Goal: Participate in discussion: Engage in conversation with other users on a specific topic

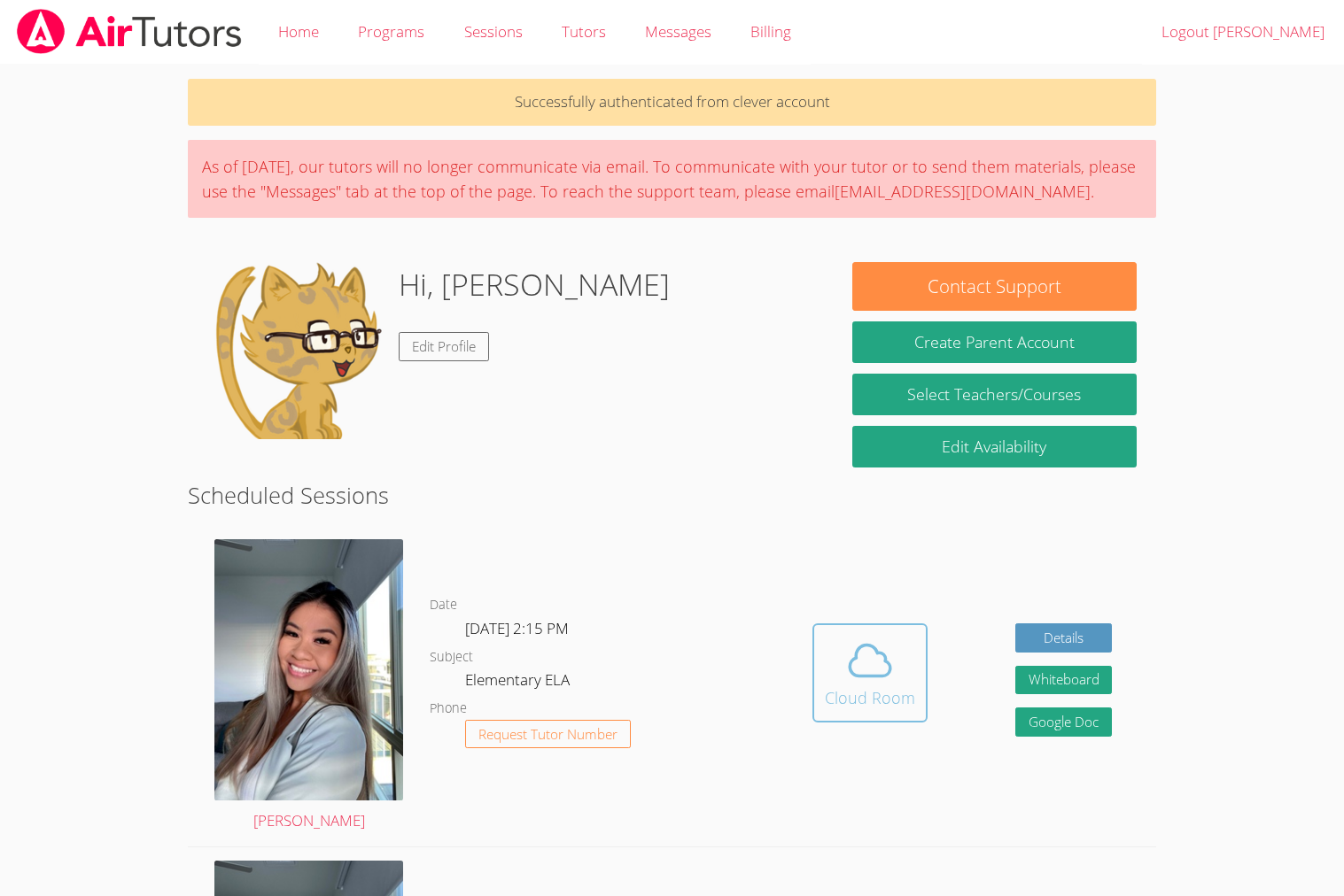
click at [860, 654] on icon at bounding box center [870, 661] width 50 height 50
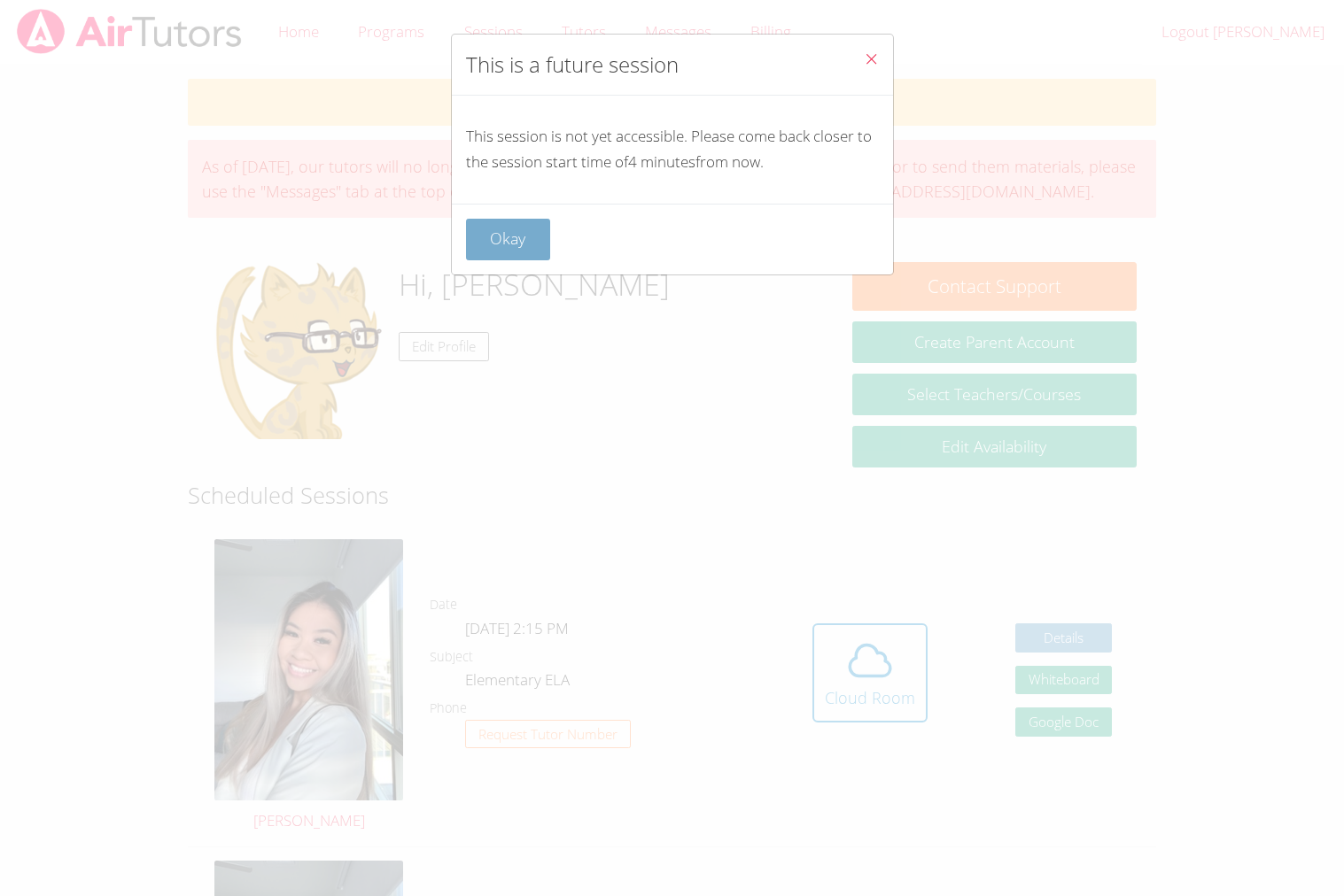
click at [507, 232] on button "Okay" at bounding box center [508, 240] width 85 height 42
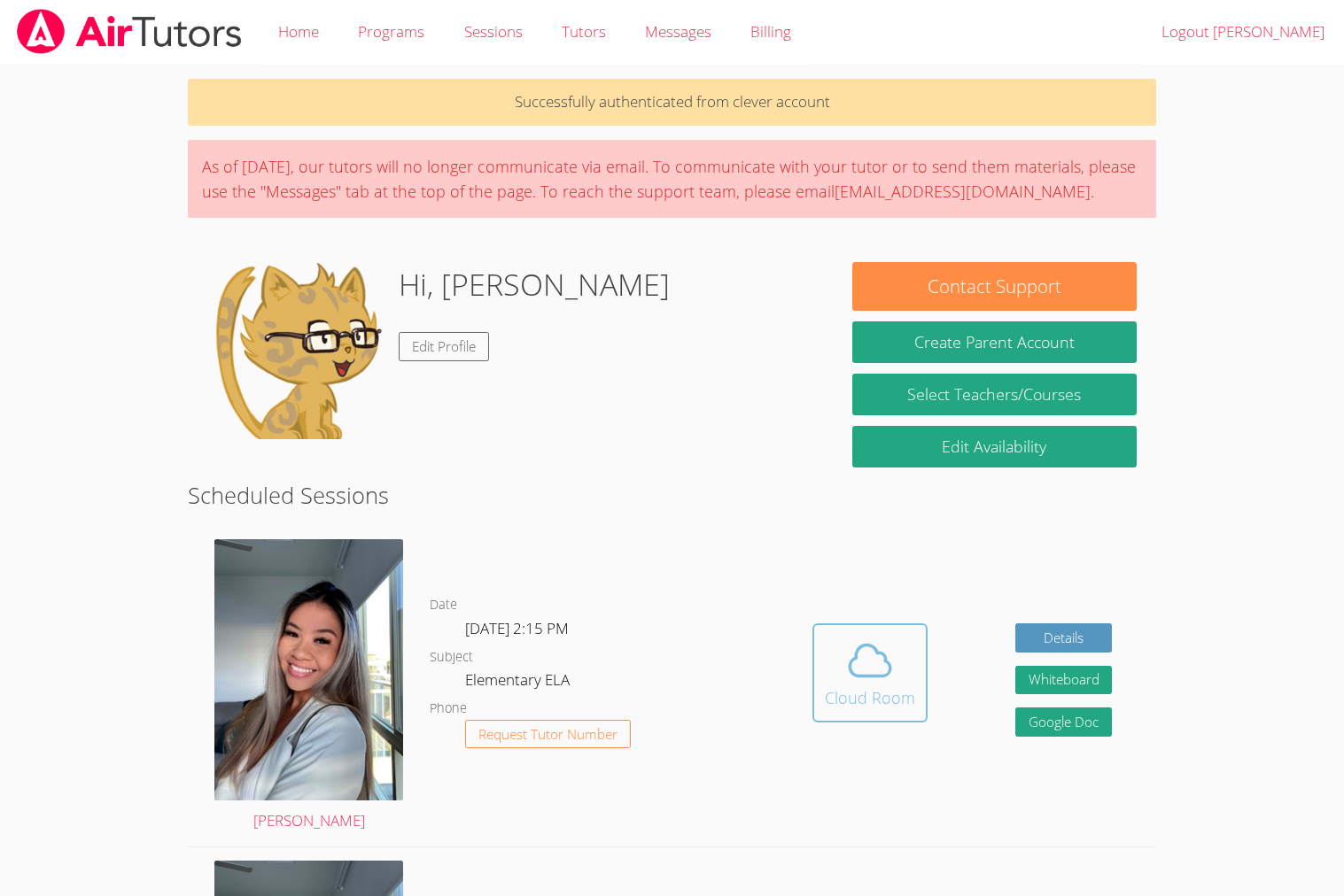
click at [888, 701] on div "Cloud Room" at bounding box center [870, 698] width 90 height 25
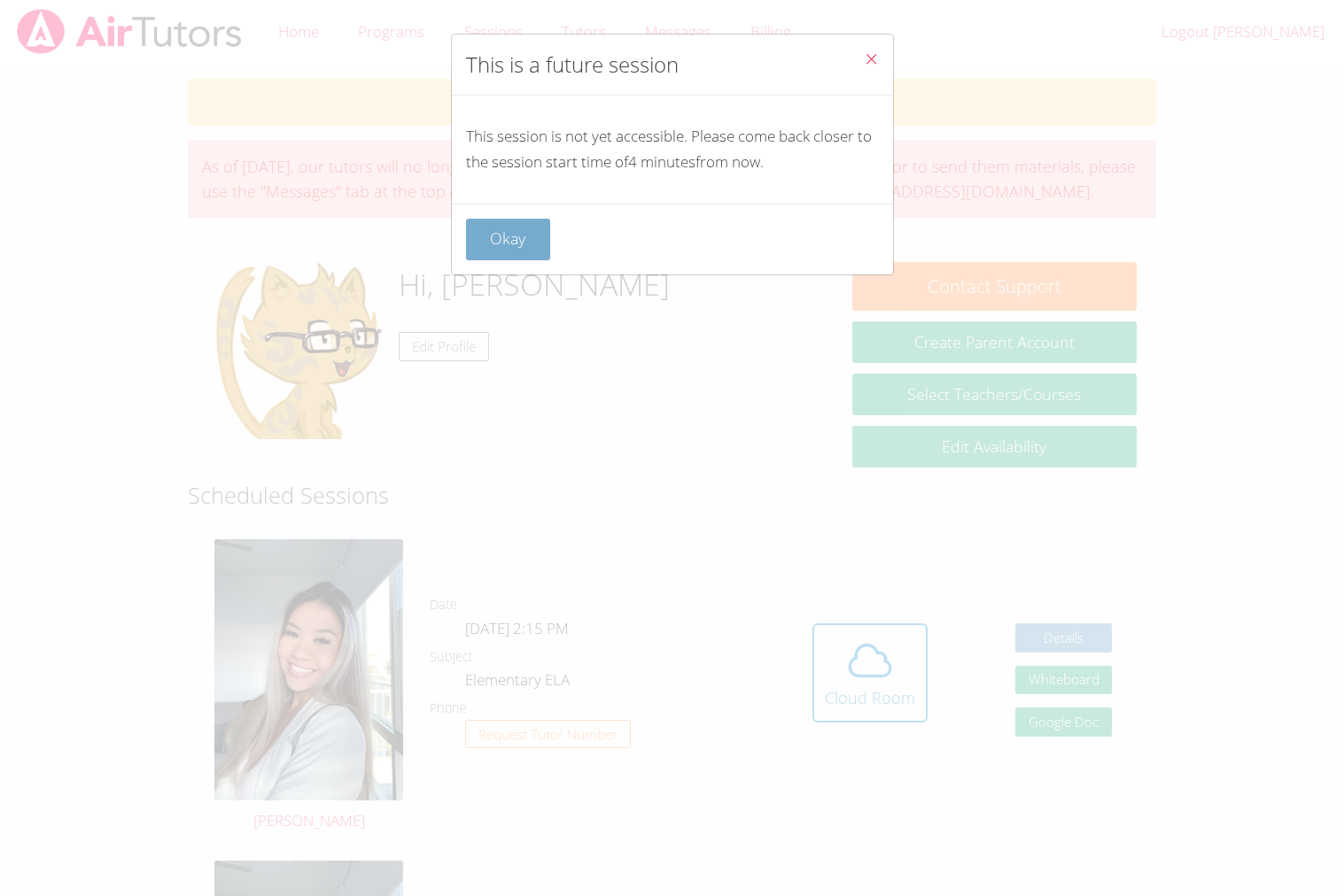
click at [492, 241] on button "Okay" at bounding box center [508, 240] width 85 height 42
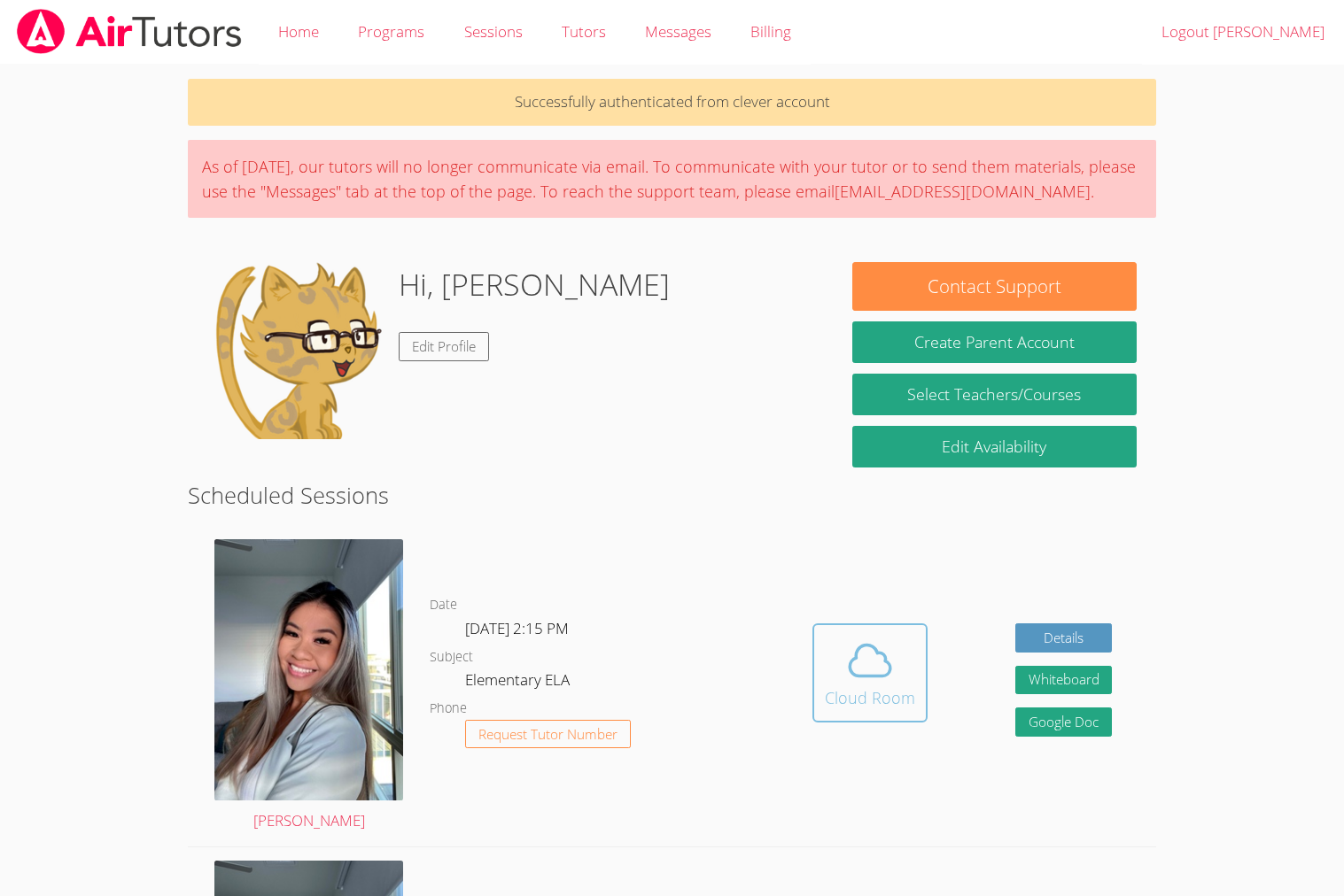
click at [874, 688] on div "Cloud Room" at bounding box center [870, 698] width 90 height 25
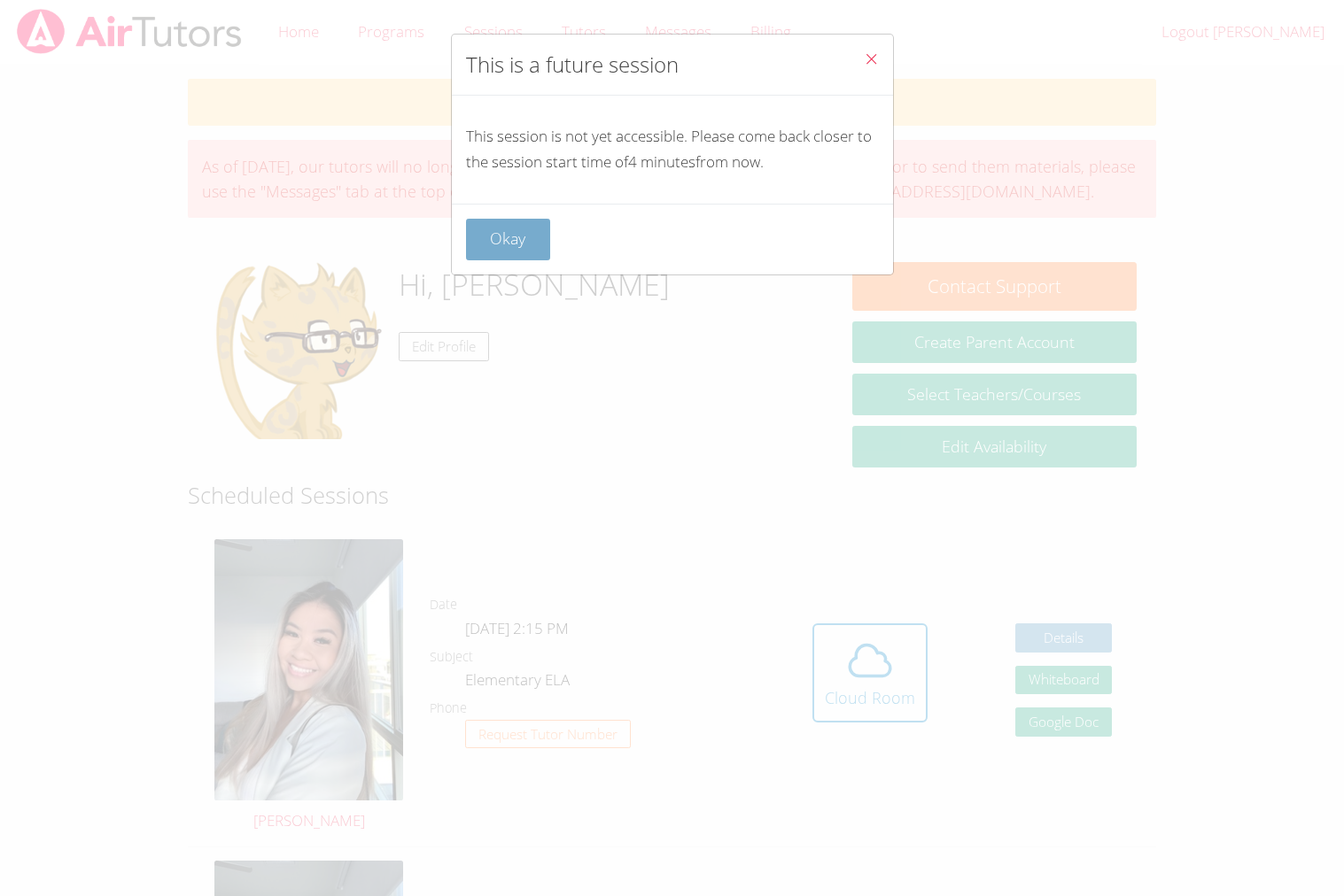
click at [485, 245] on button "Okay" at bounding box center [508, 240] width 85 height 42
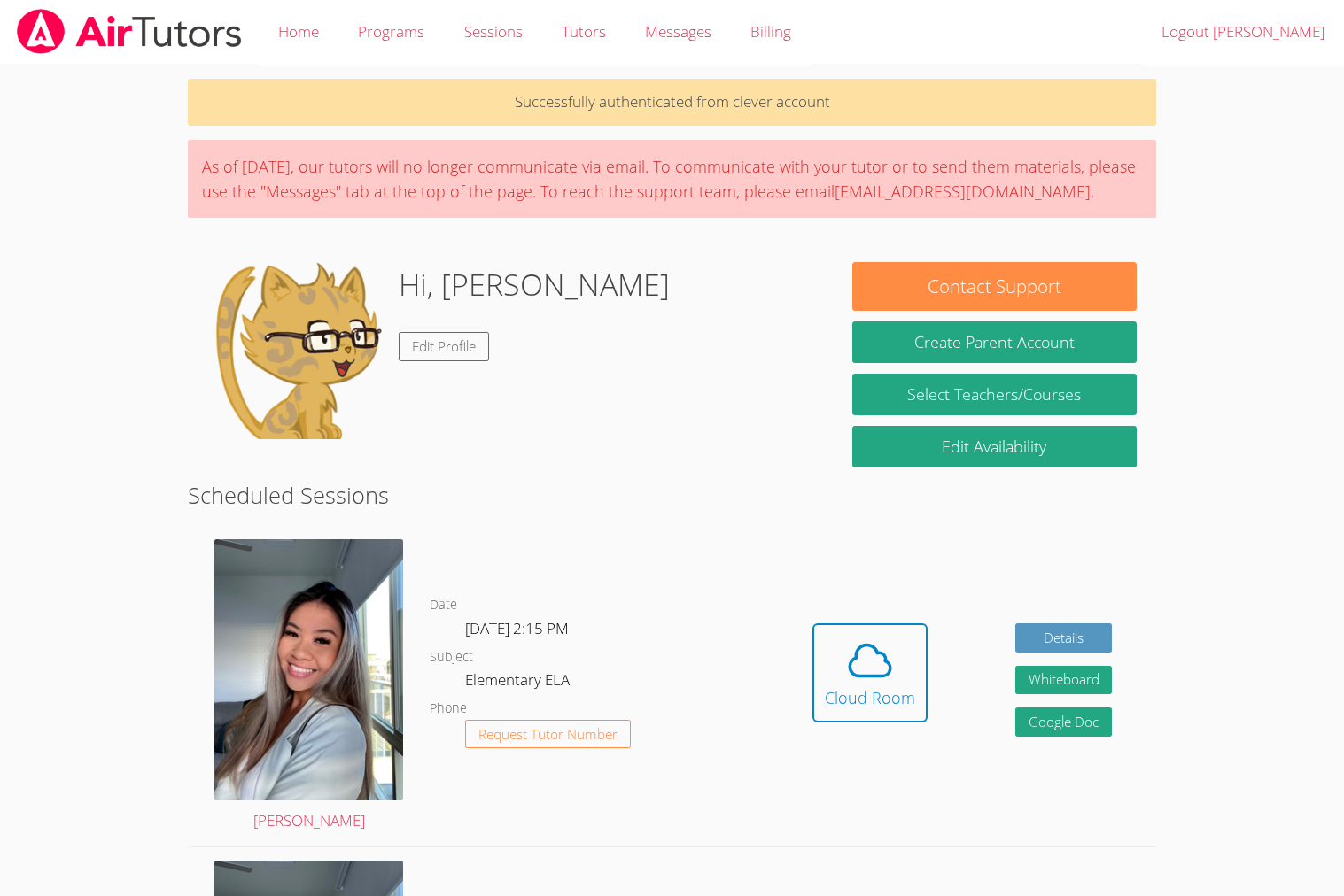
click at [848, 619] on div "Hidden Cloud Room Details Whiteboard Hidden Google Doc" at bounding box center [962, 686] width 387 height 321
click at [891, 672] on icon at bounding box center [870, 661] width 50 height 50
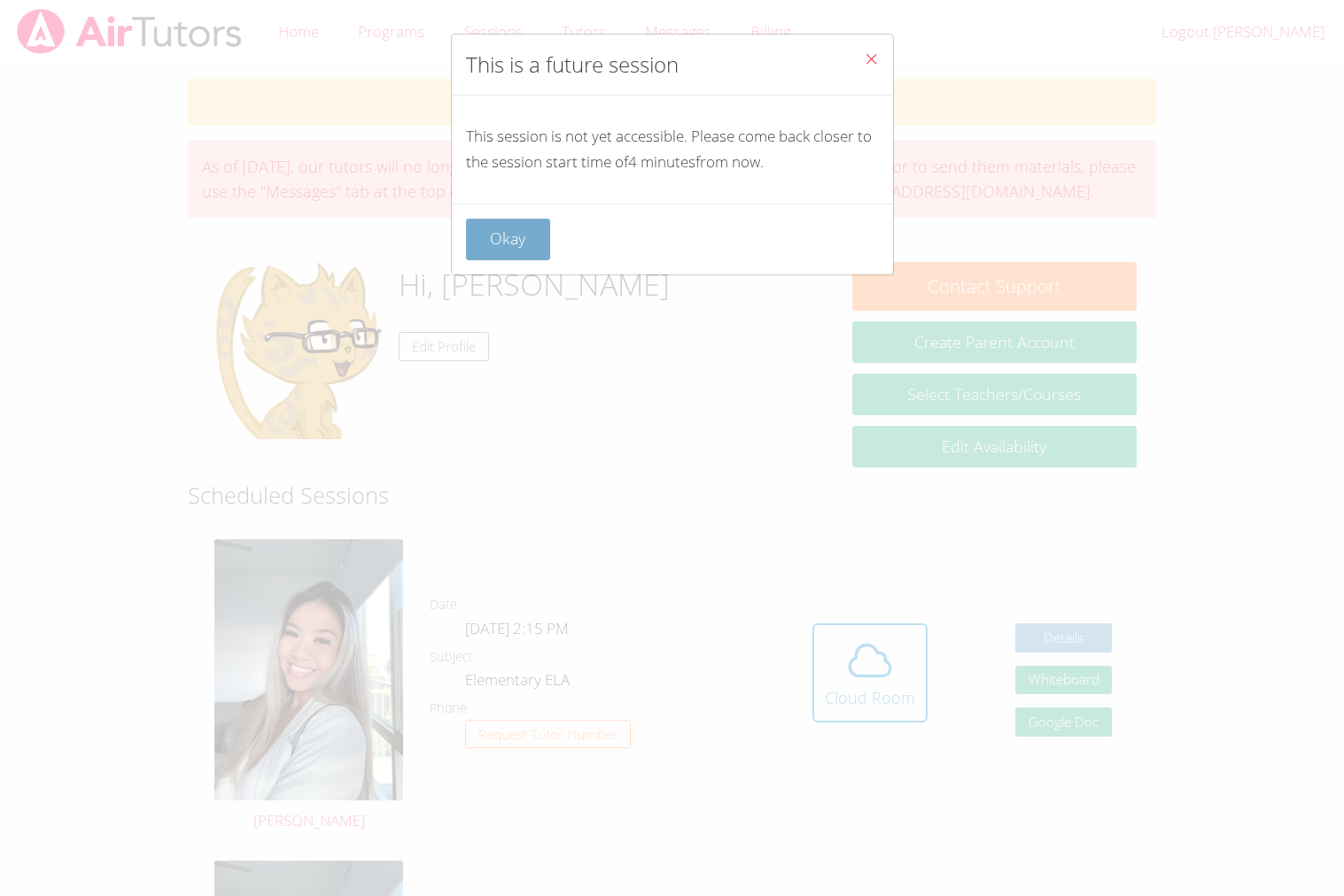
click at [531, 242] on button "Okay" at bounding box center [508, 240] width 85 height 42
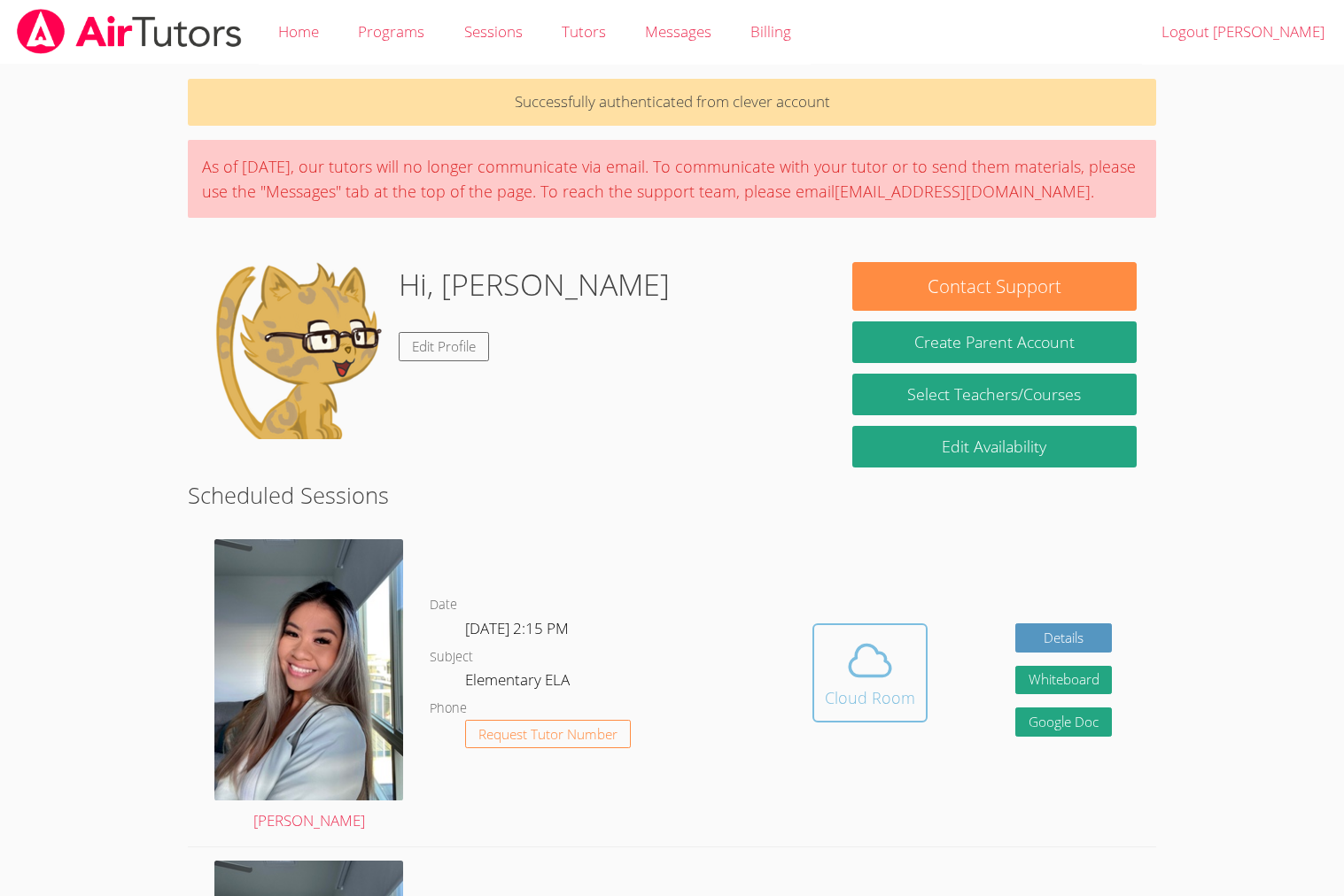
click at [904, 640] on span at bounding box center [870, 661] width 90 height 50
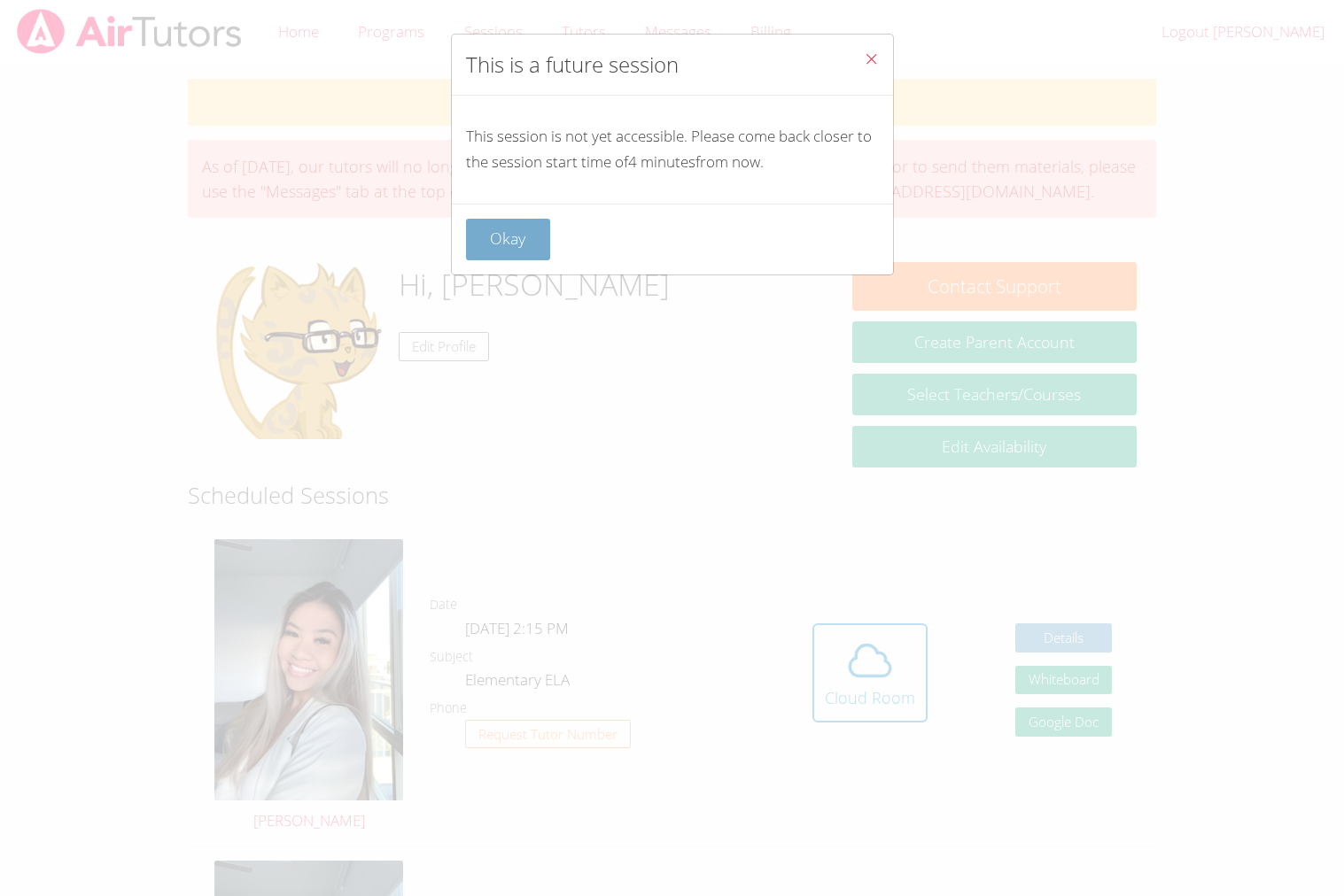
click at [503, 246] on button "Okay" at bounding box center [508, 240] width 85 height 42
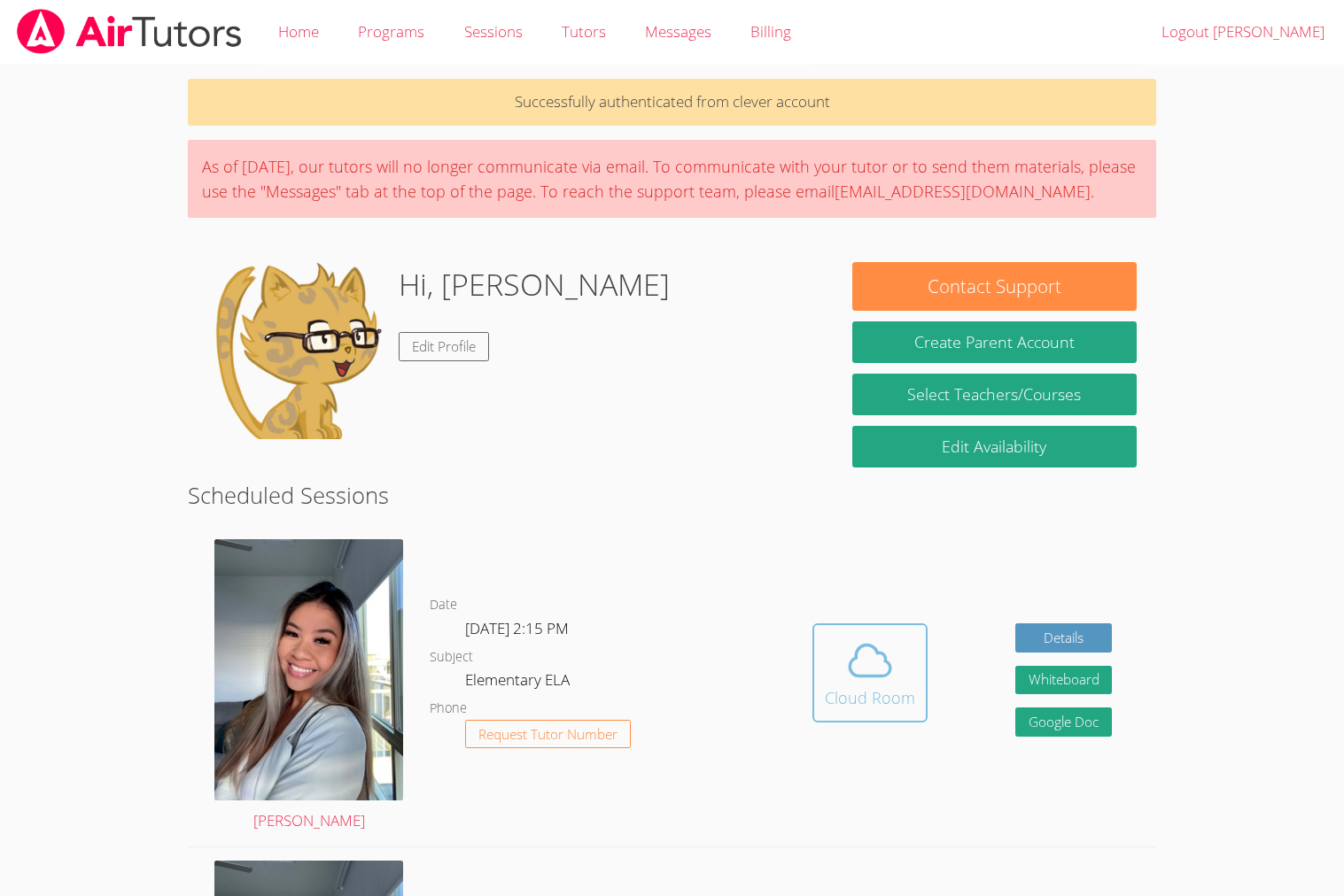
click at [889, 650] on icon at bounding box center [870, 661] width 50 height 50
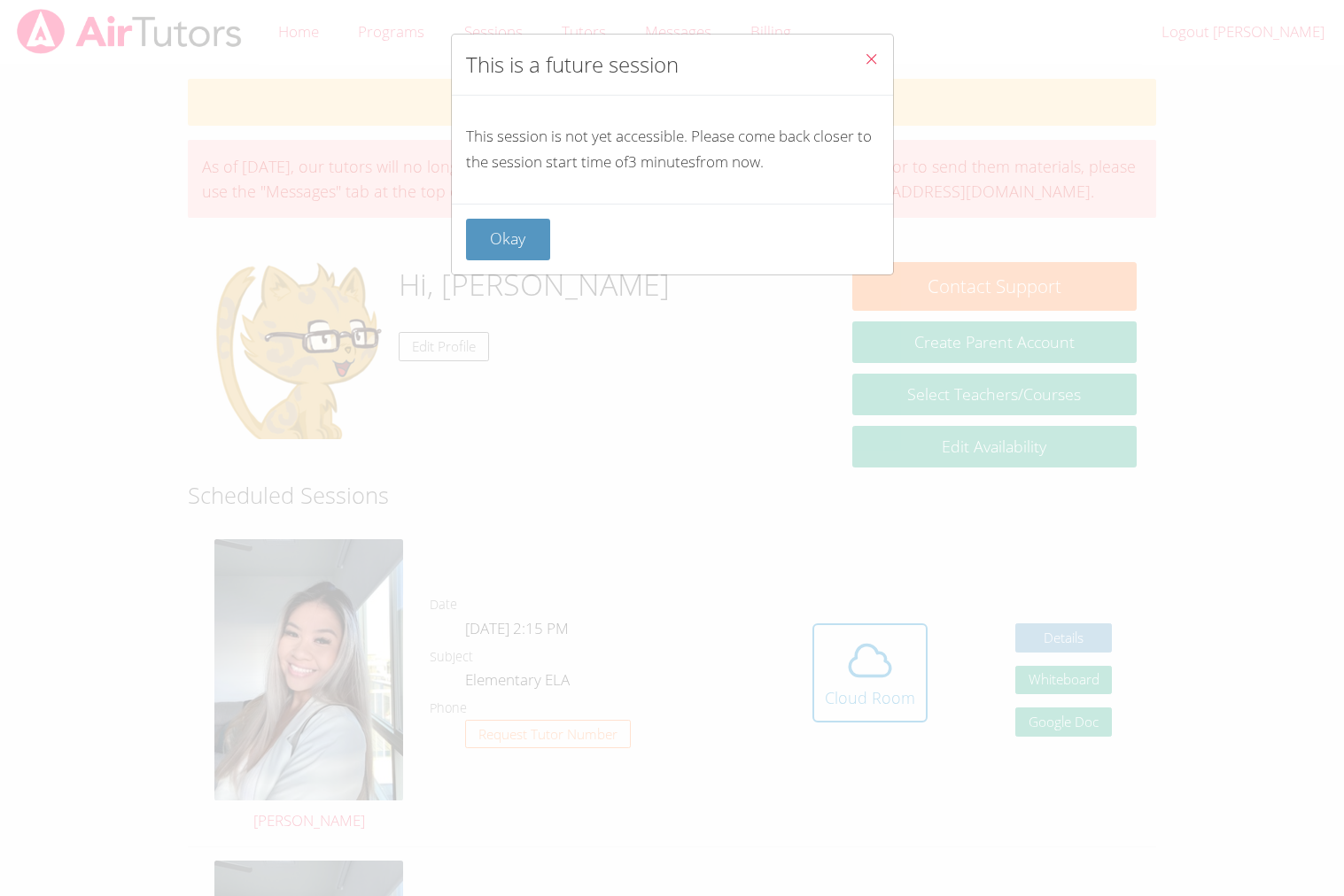
click at [504, 219] on div "Okay" at bounding box center [672, 240] width 413 height 42
click at [509, 231] on button "Okay" at bounding box center [508, 240] width 85 height 42
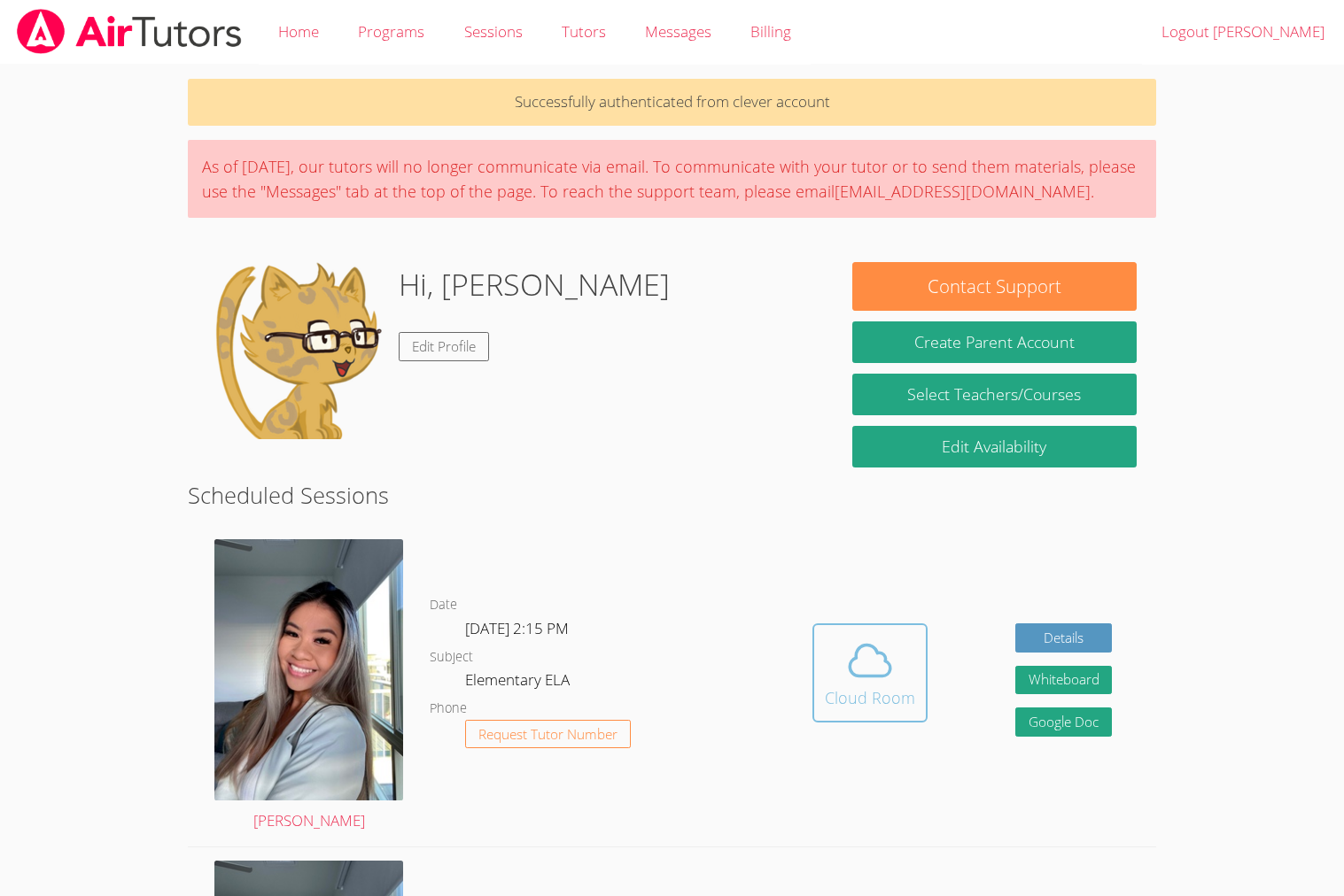
click at [847, 707] on div "Cloud Room" at bounding box center [870, 698] width 90 height 25
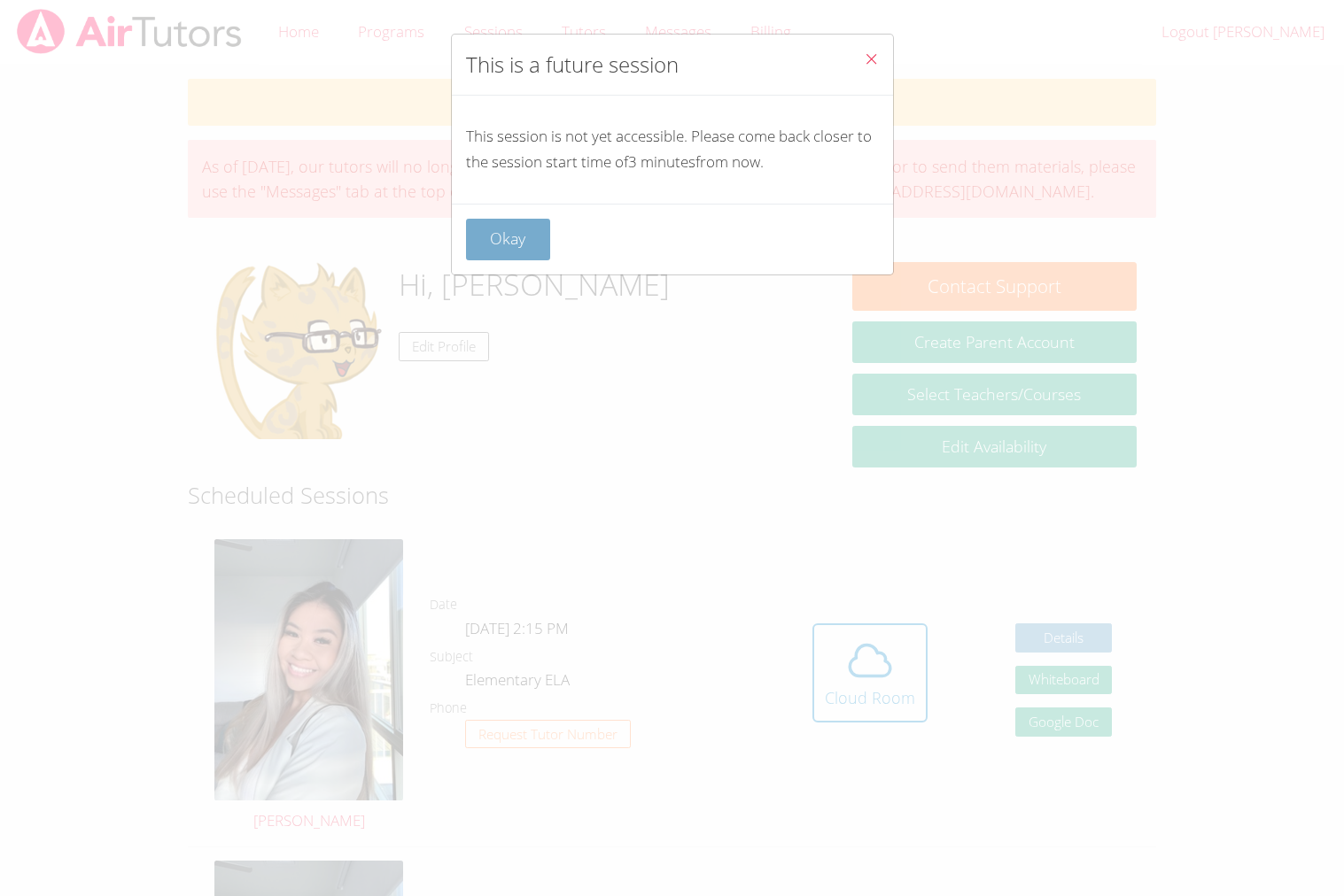
click at [487, 238] on button "Okay" at bounding box center [508, 240] width 85 height 42
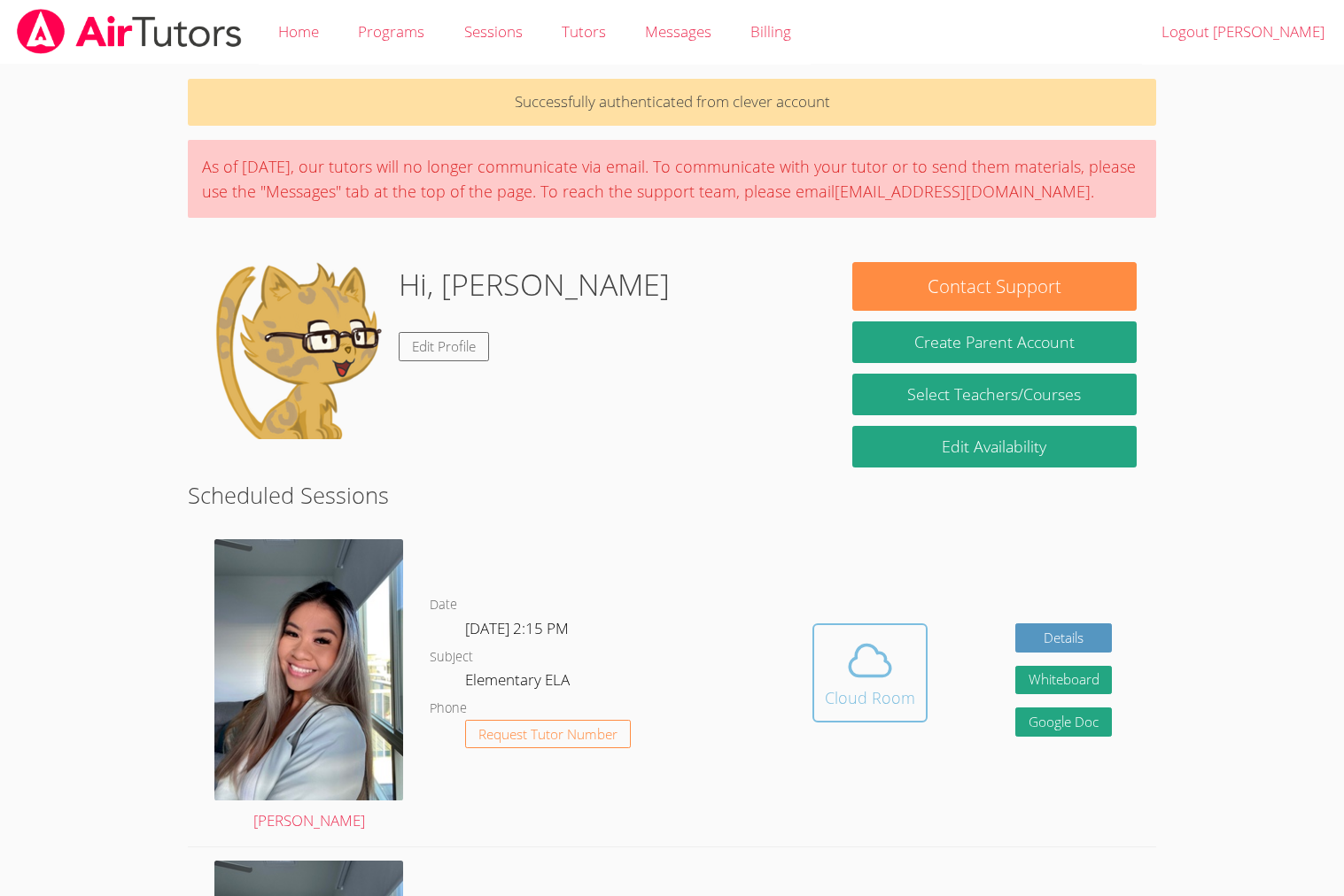
click at [834, 624] on button "Cloud Room" at bounding box center [869, 673] width 115 height 99
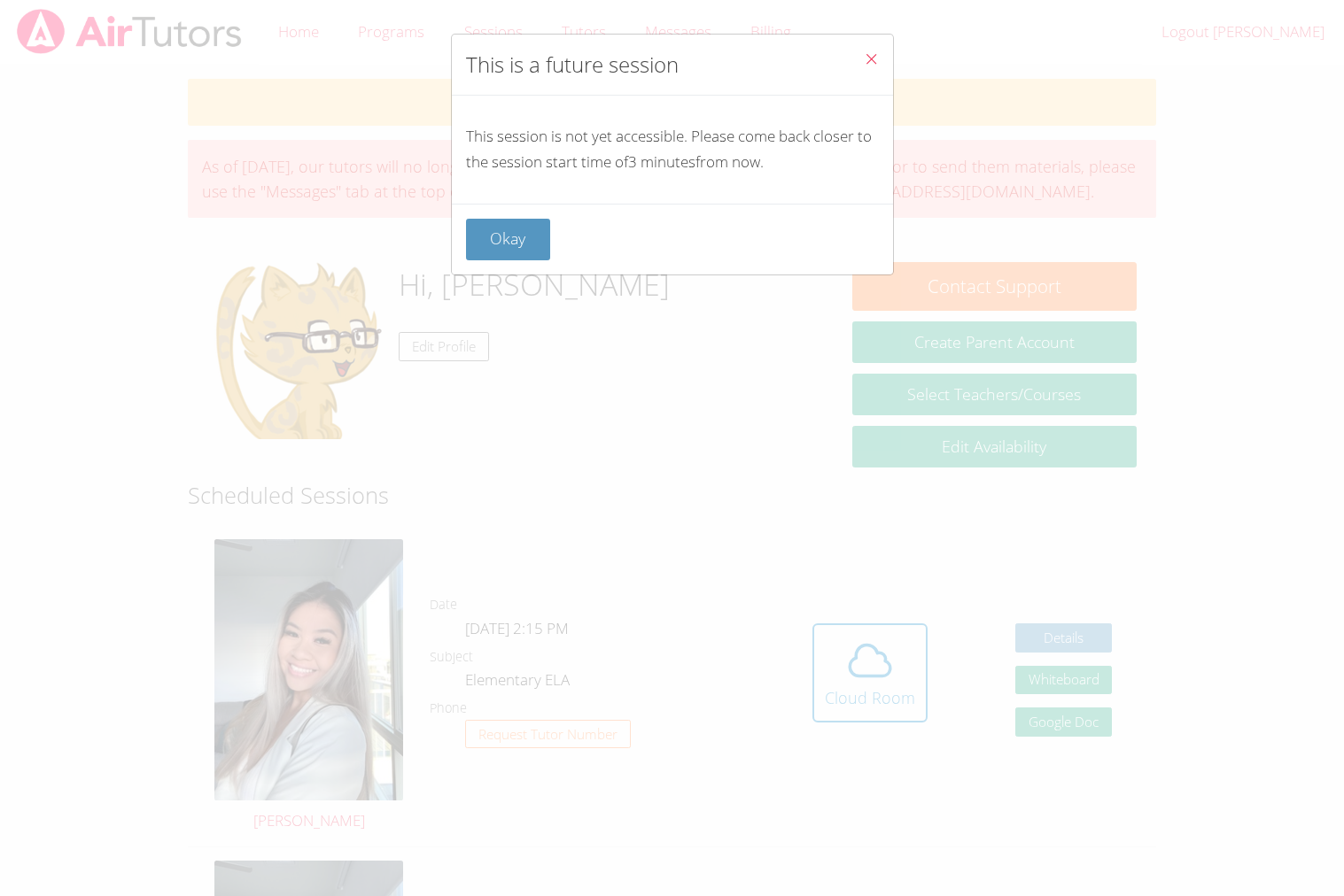
click at [554, 249] on div "Okay" at bounding box center [672, 240] width 413 height 42
click at [523, 236] on button "Okay" at bounding box center [508, 240] width 85 height 42
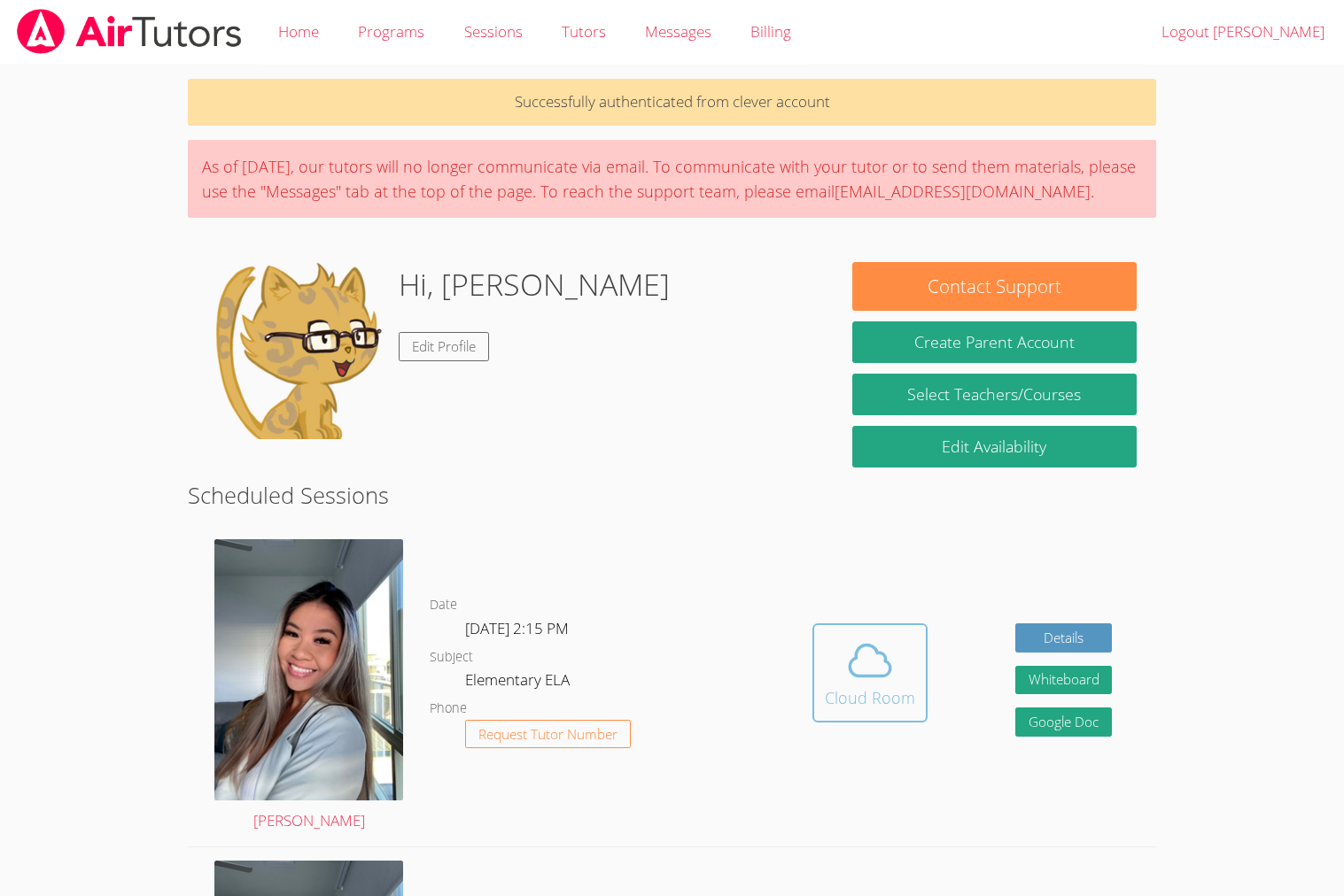
click at [870, 668] on icon at bounding box center [870, 661] width 50 height 50
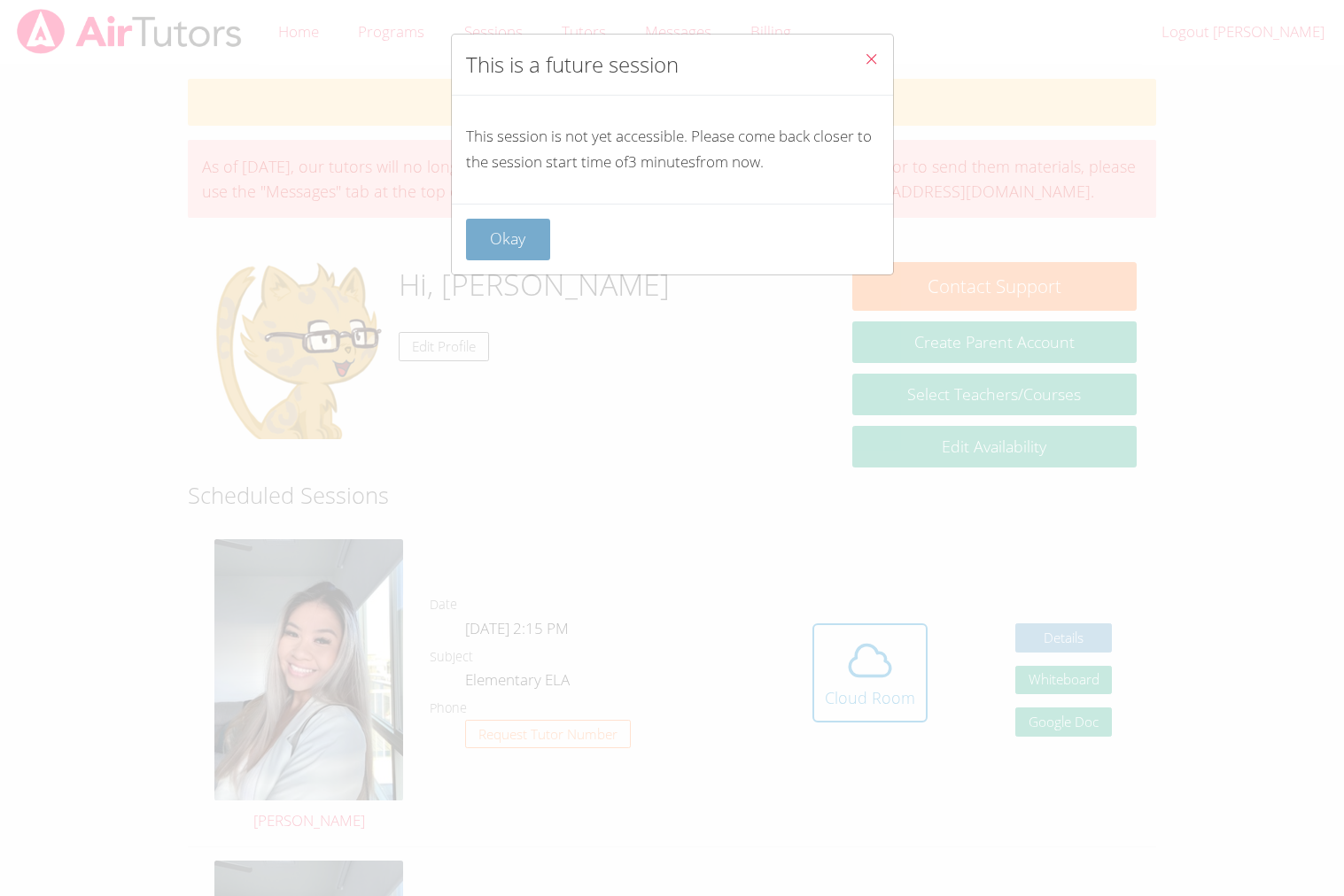
click at [517, 244] on button "Okay" at bounding box center [508, 240] width 85 height 42
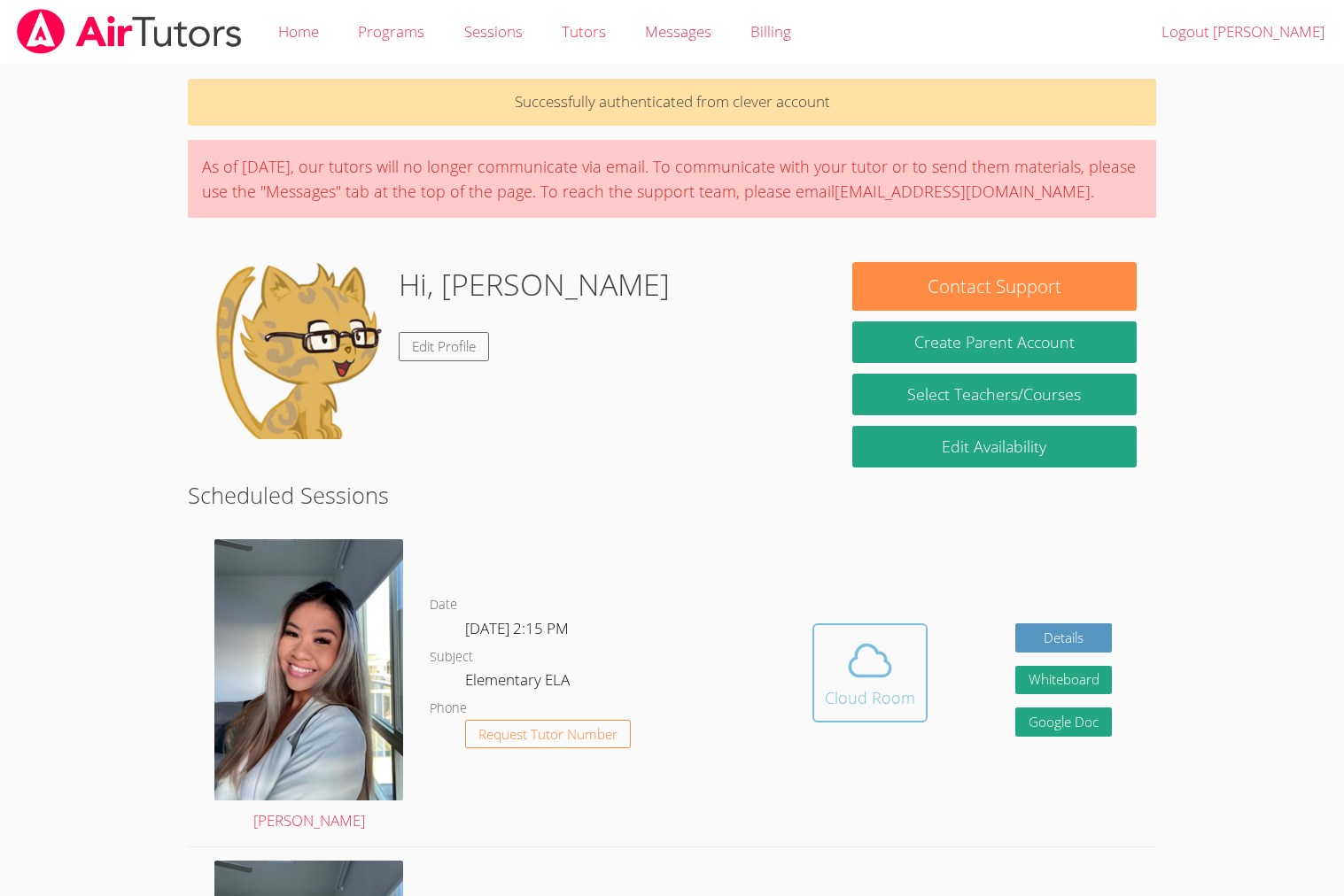
click at [891, 704] on div "Cloud Room" at bounding box center [870, 698] width 90 height 25
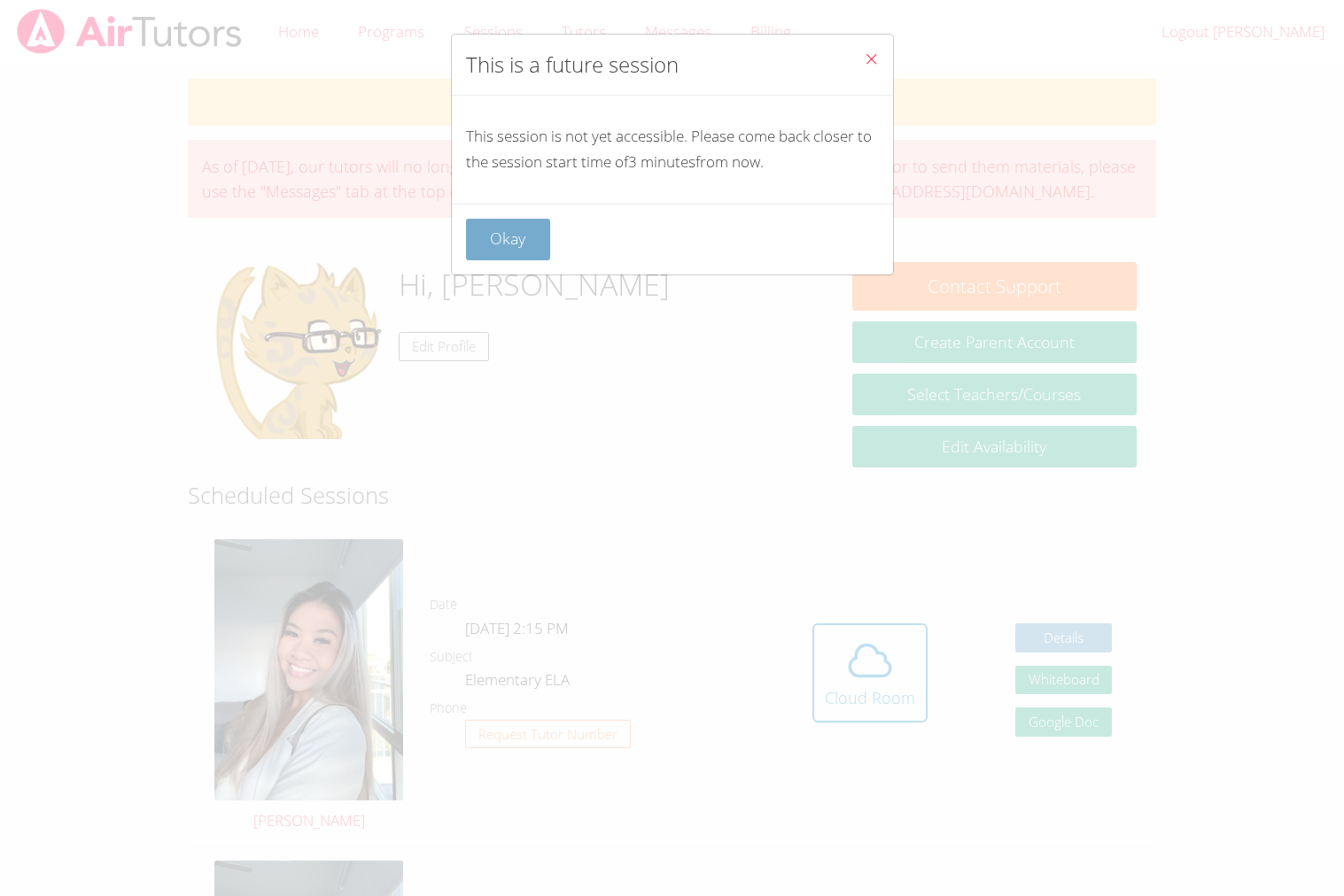
click at [504, 227] on button "Okay" at bounding box center [508, 240] width 85 height 42
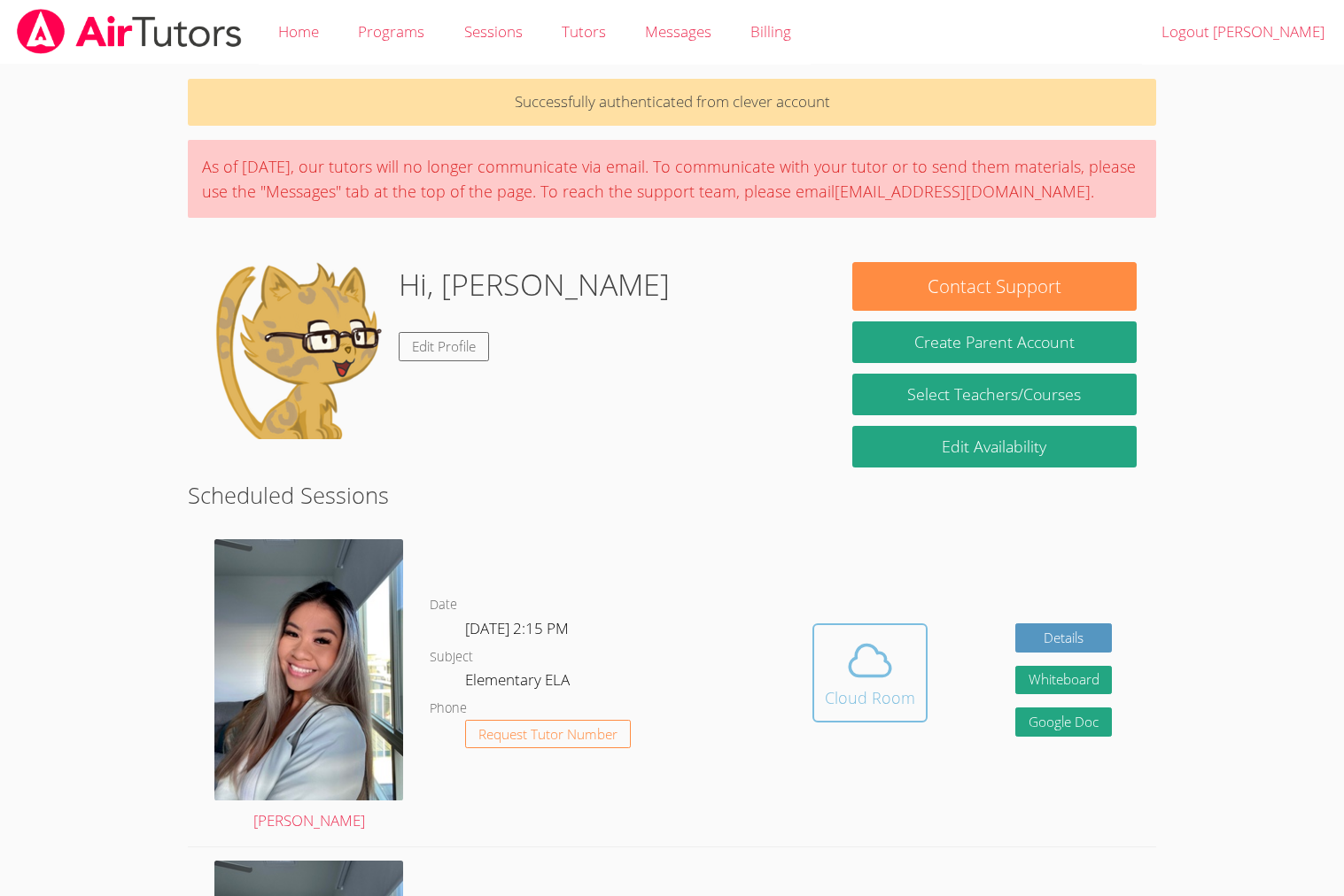
click at [860, 680] on icon at bounding box center [870, 661] width 50 height 50
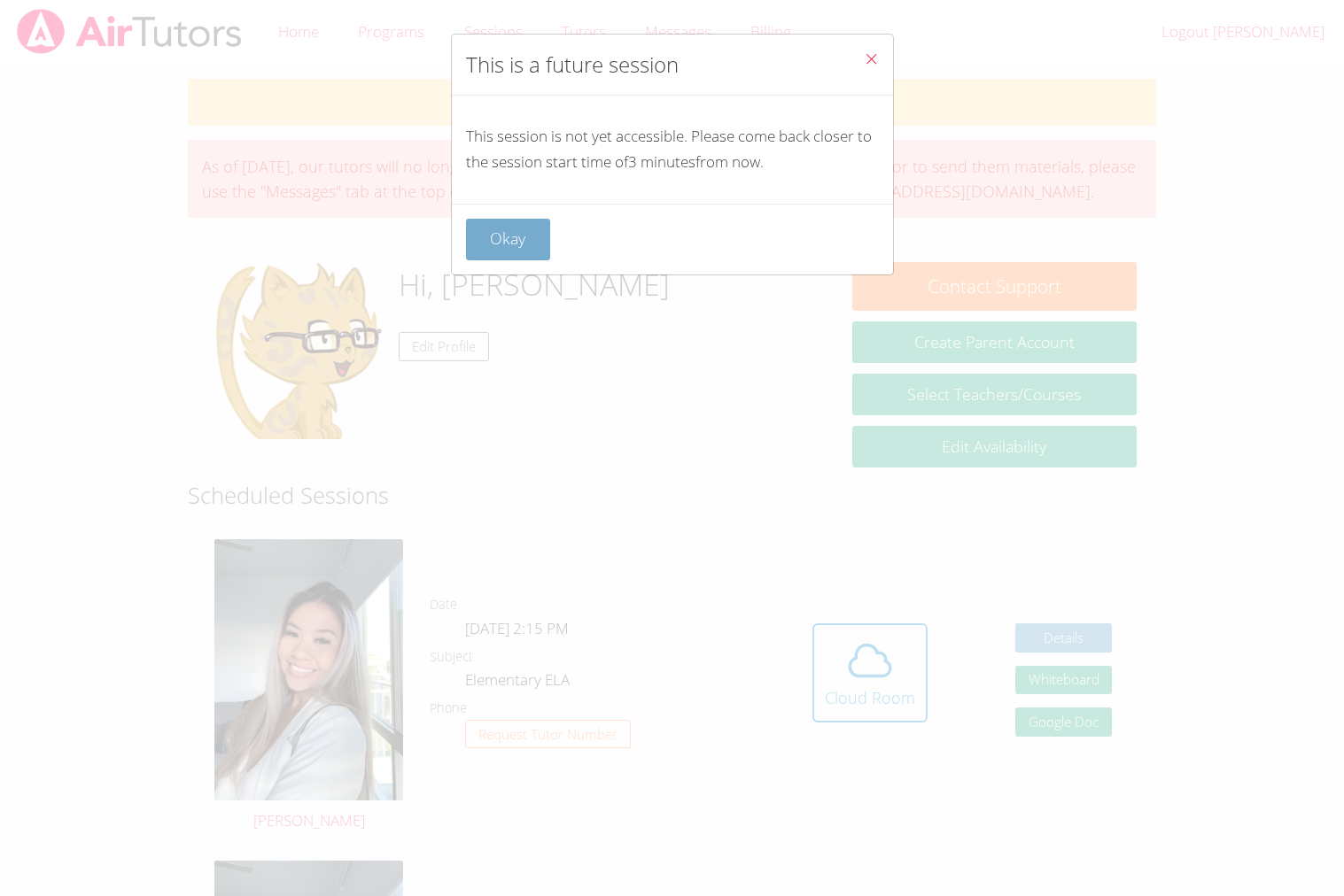
click at [490, 251] on button "Okay" at bounding box center [508, 240] width 85 height 42
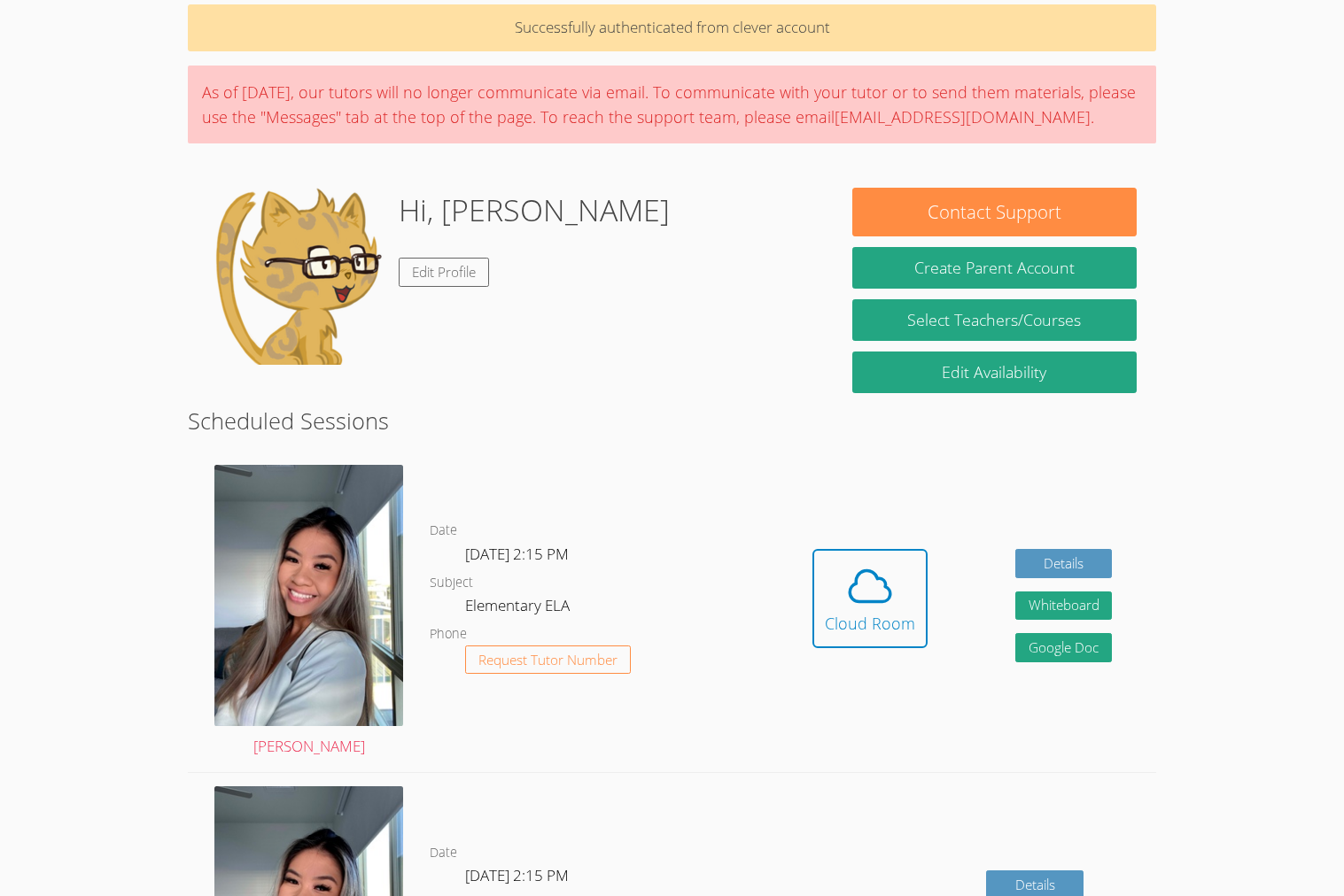
scroll to position [77, 0]
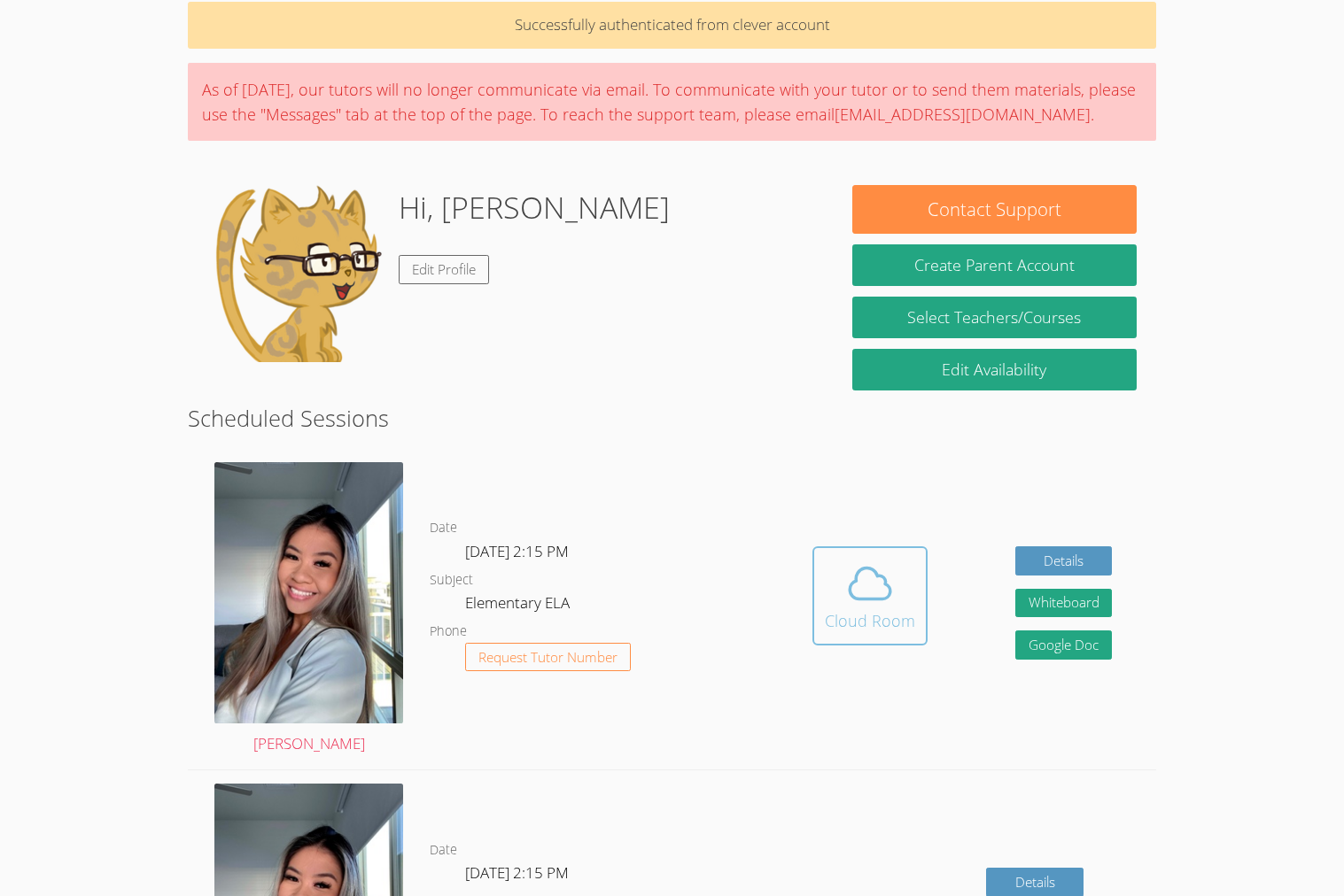
click at [859, 576] on icon at bounding box center [870, 584] width 50 height 50
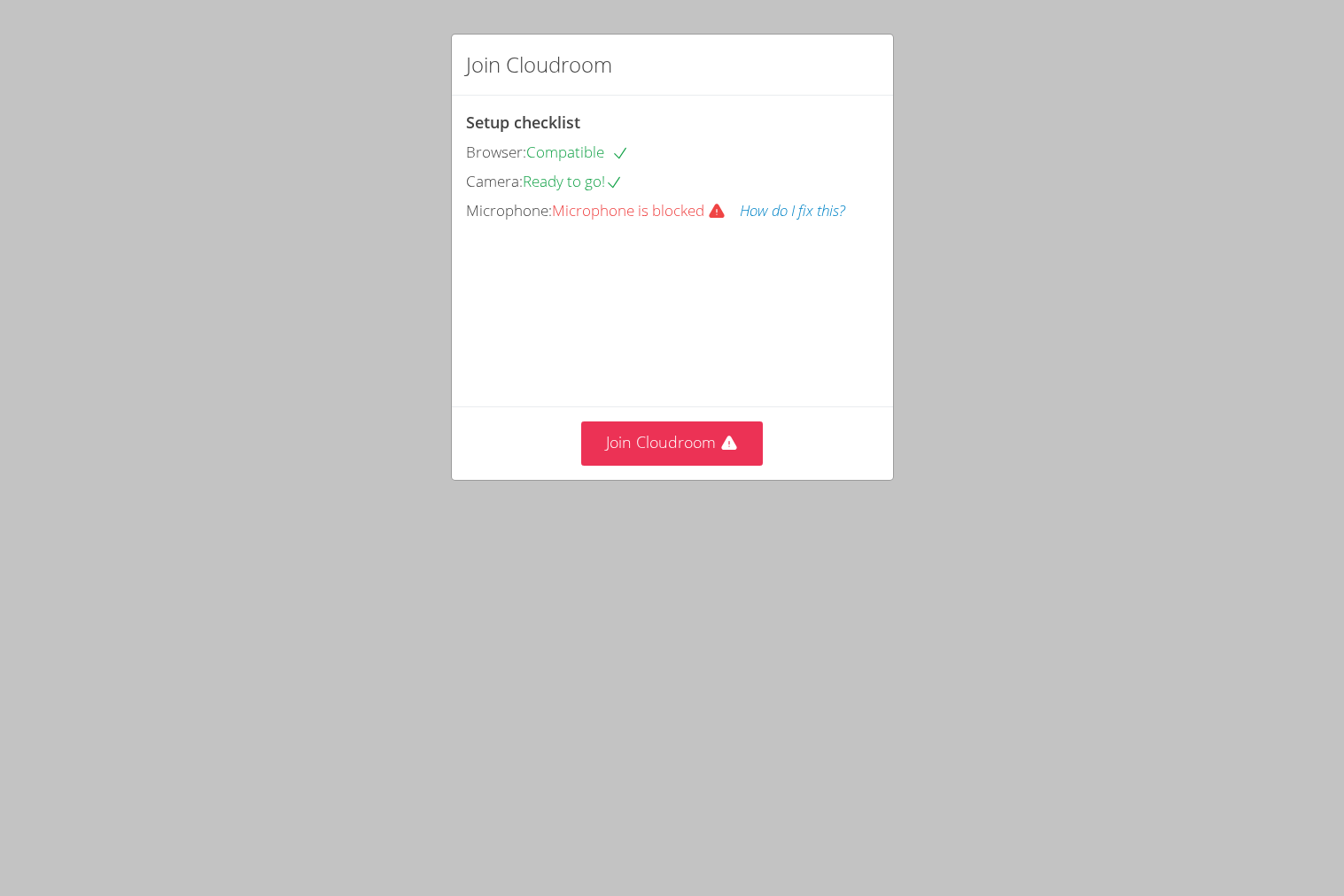
click at [724, 479] on div "Join Cloudroom" at bounding box center [672, 443] width 441 height 73
click at [705, 465] on button "Join Cloudroom" at bounding box center [672, 443] width 182 height 43
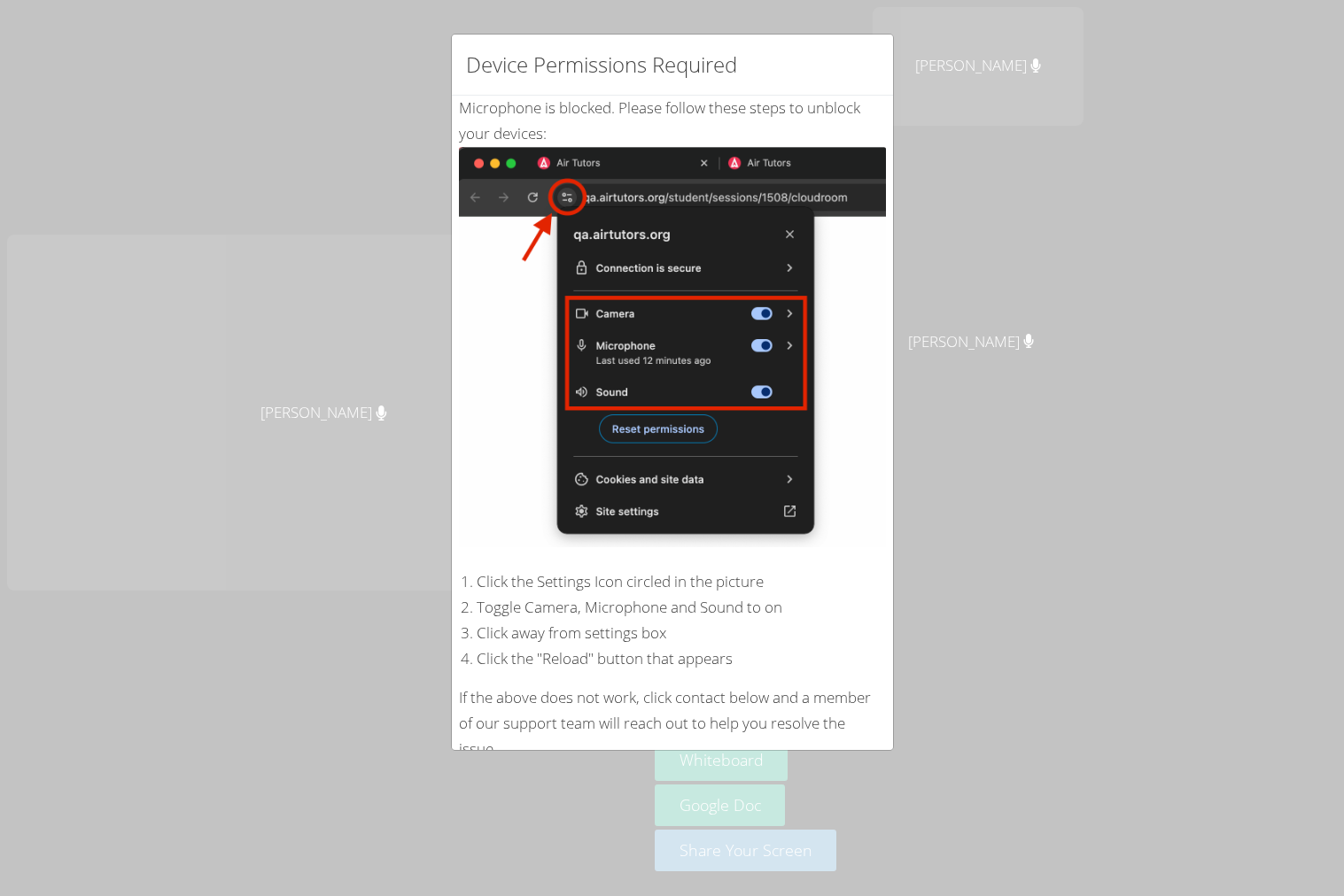
click at [1005, 554] on div "Device Permissions Required Microphone is blocked . Please follow these steps t…" at bounding box center [672, 448] width 1344 height 896
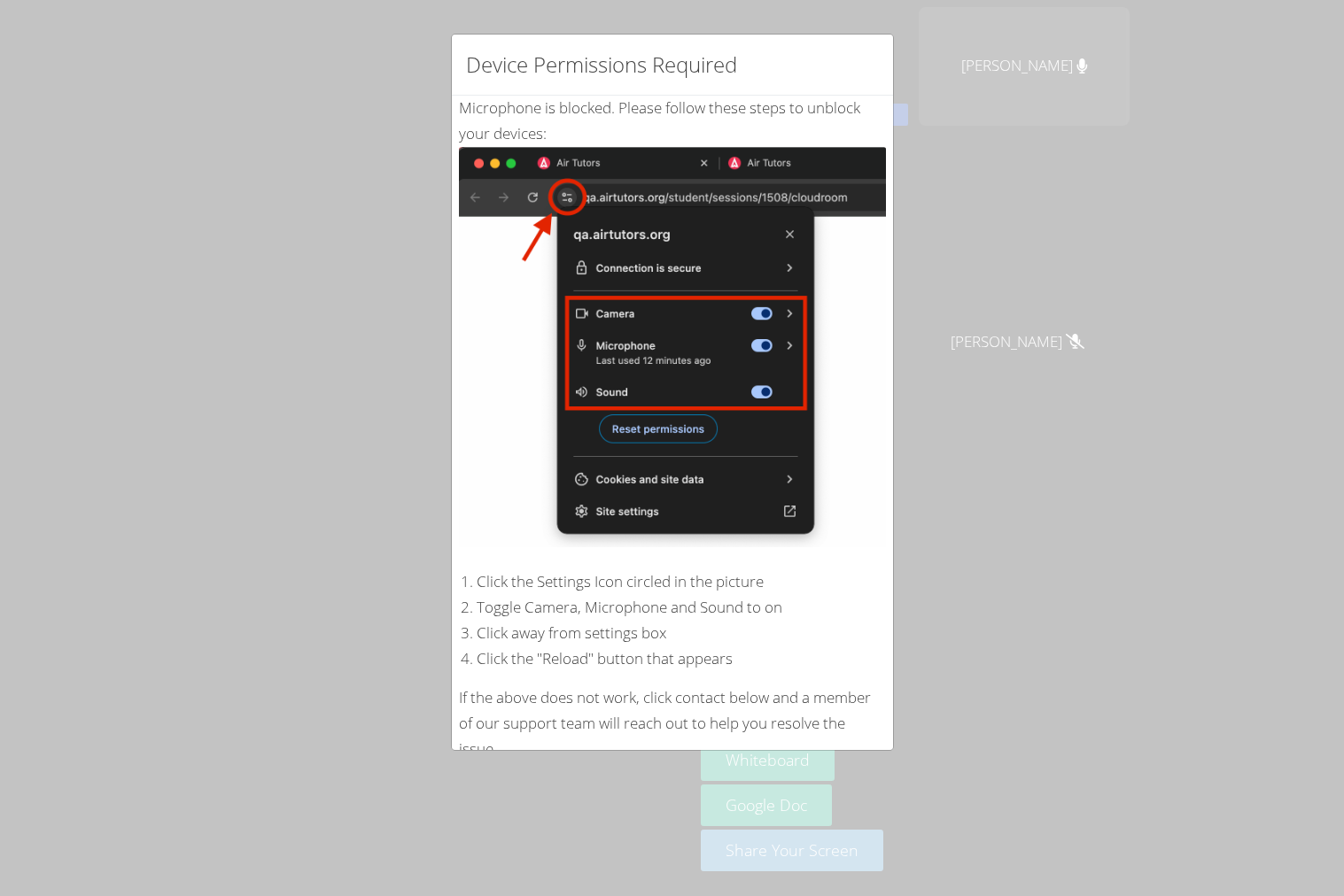
scroll to position [82, 0]
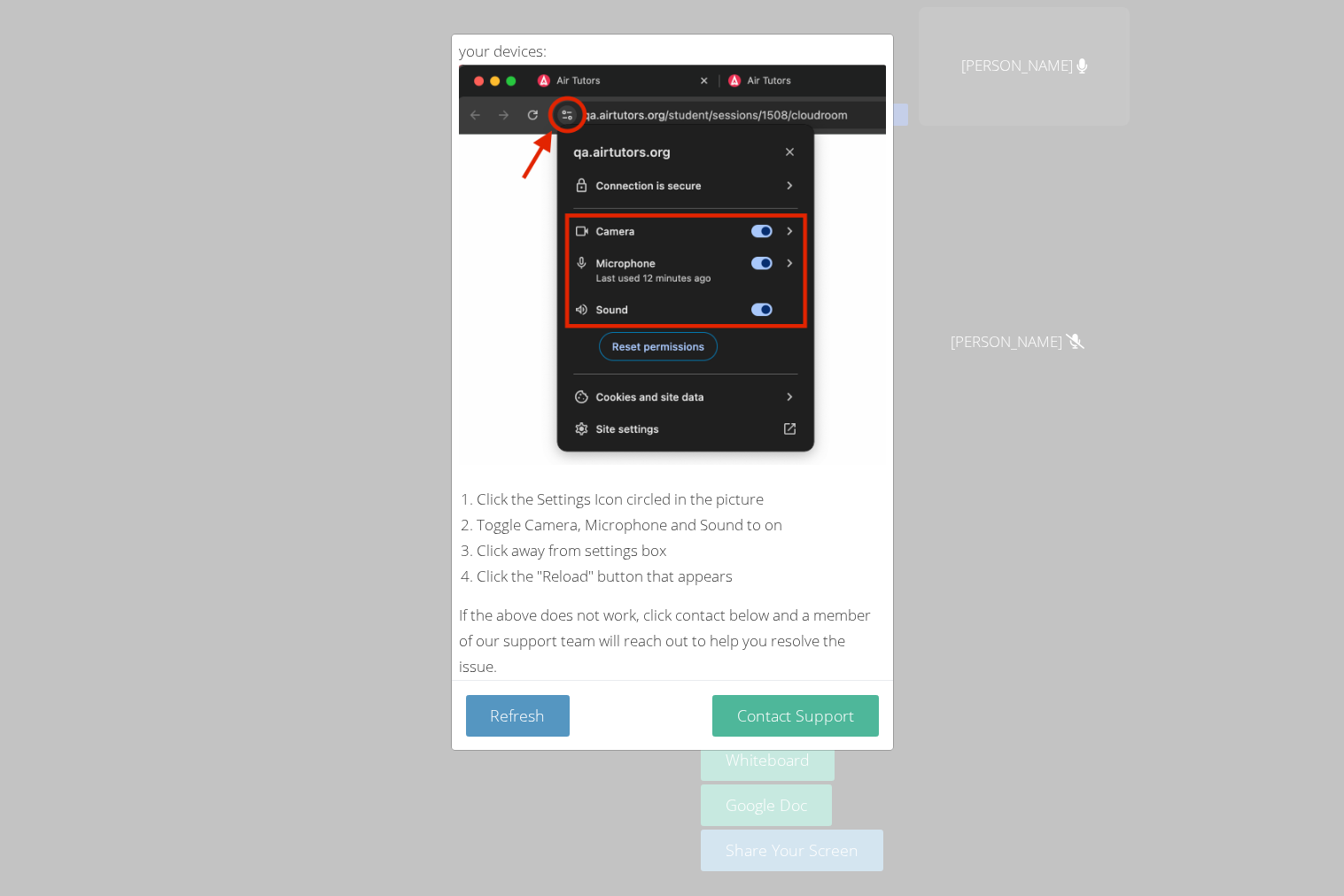
click at [788, 724] on button "Contact Support" at bounding box center [795, 716] width 167 height 42
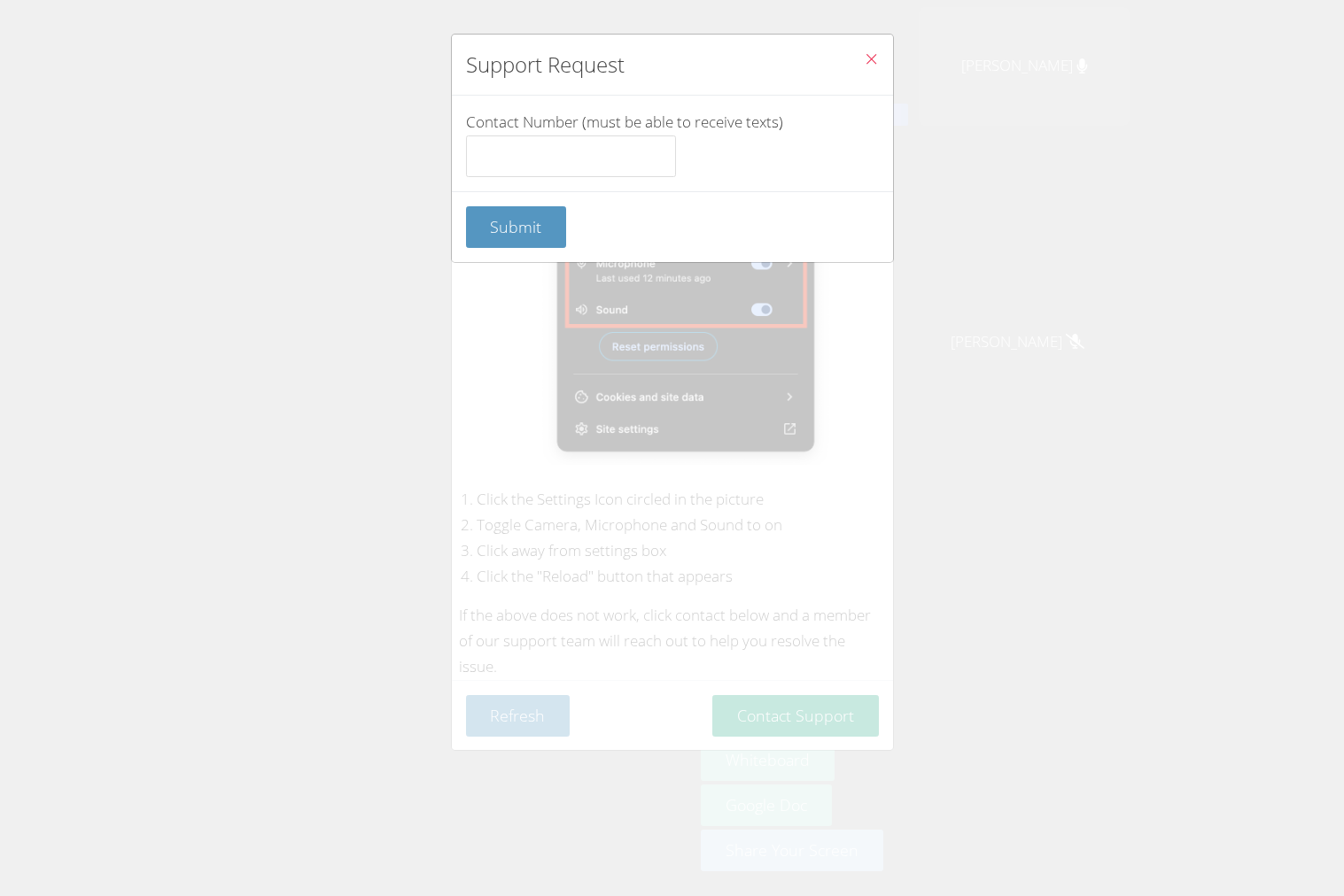
click at [887, 47] on button "Close" at bounding box center [870, 62] width 43 height 54
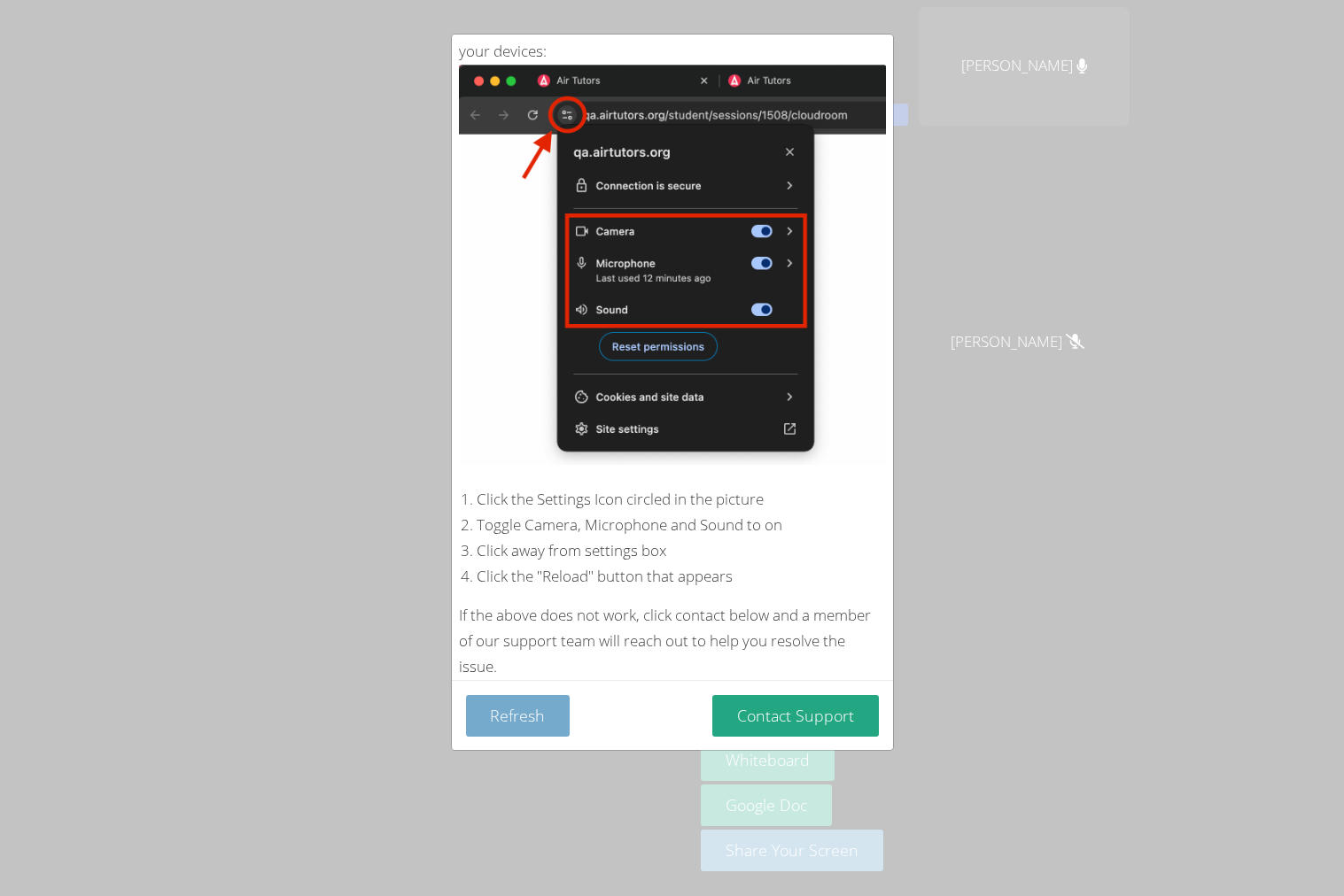
click at [498, 708] on button "Refresh" at bounding box center [518, 716] width 105 height 42
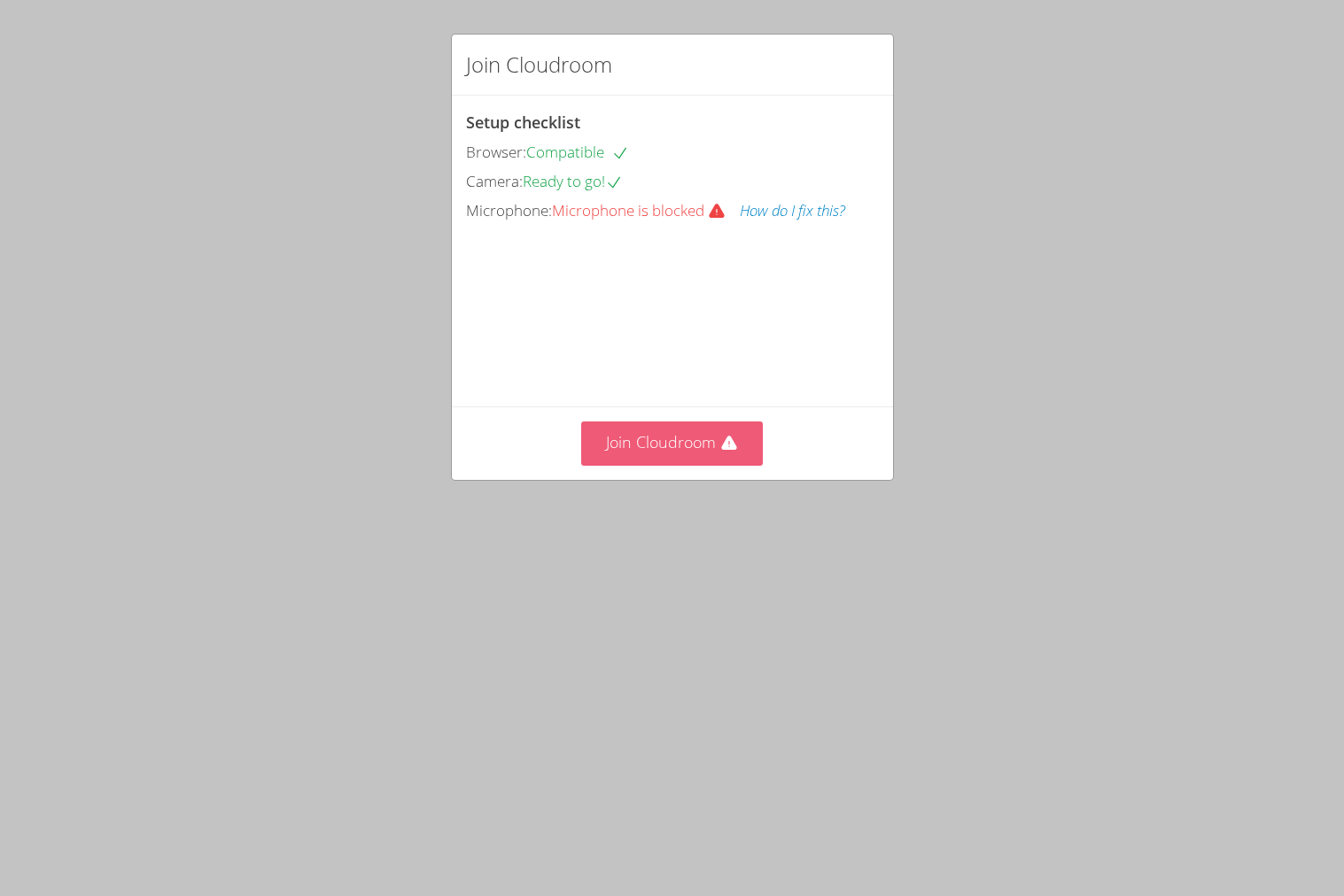
click at [718, 465] on button "Join Cloudroom" at bounding box center [672, 443] width 182 height 43
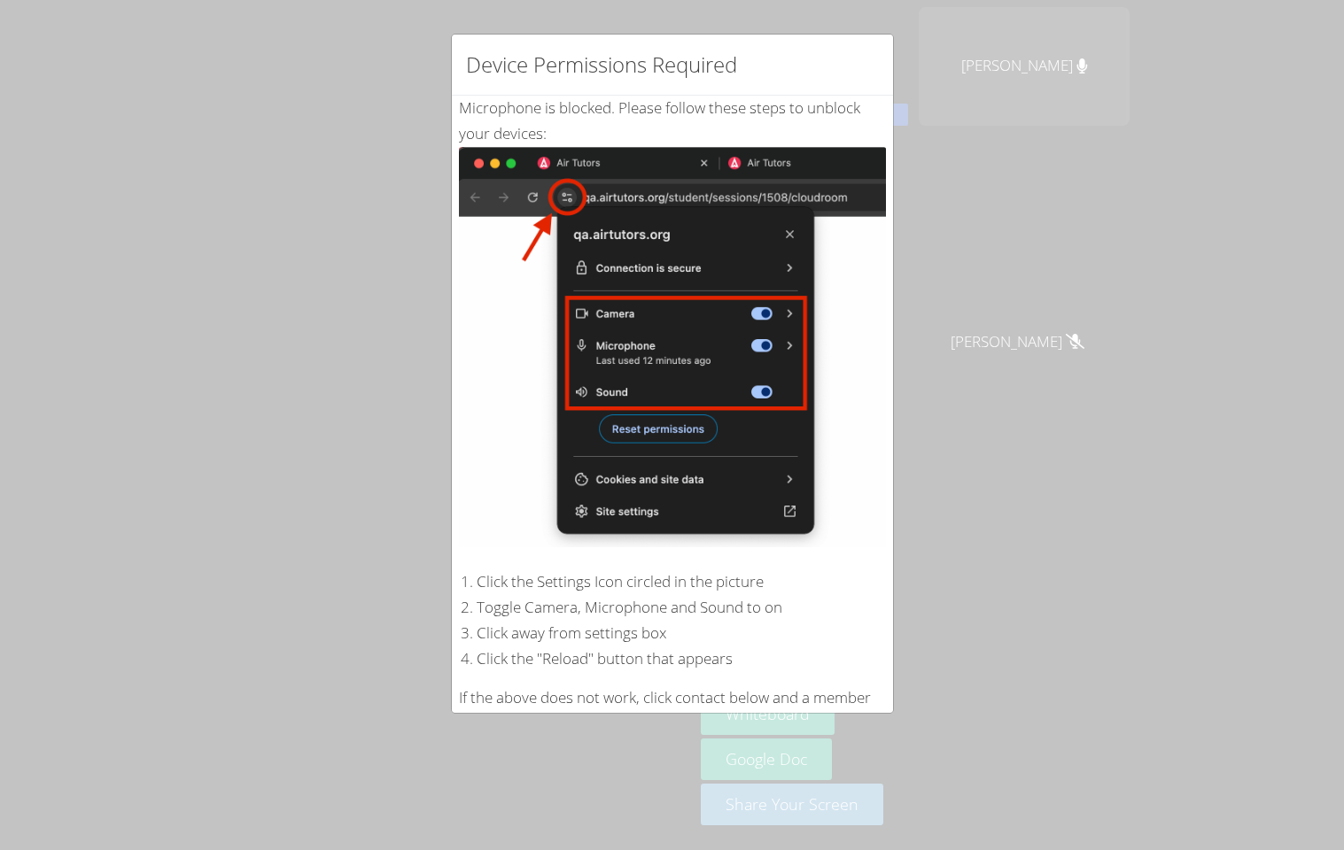
scroll to position [120, 0]
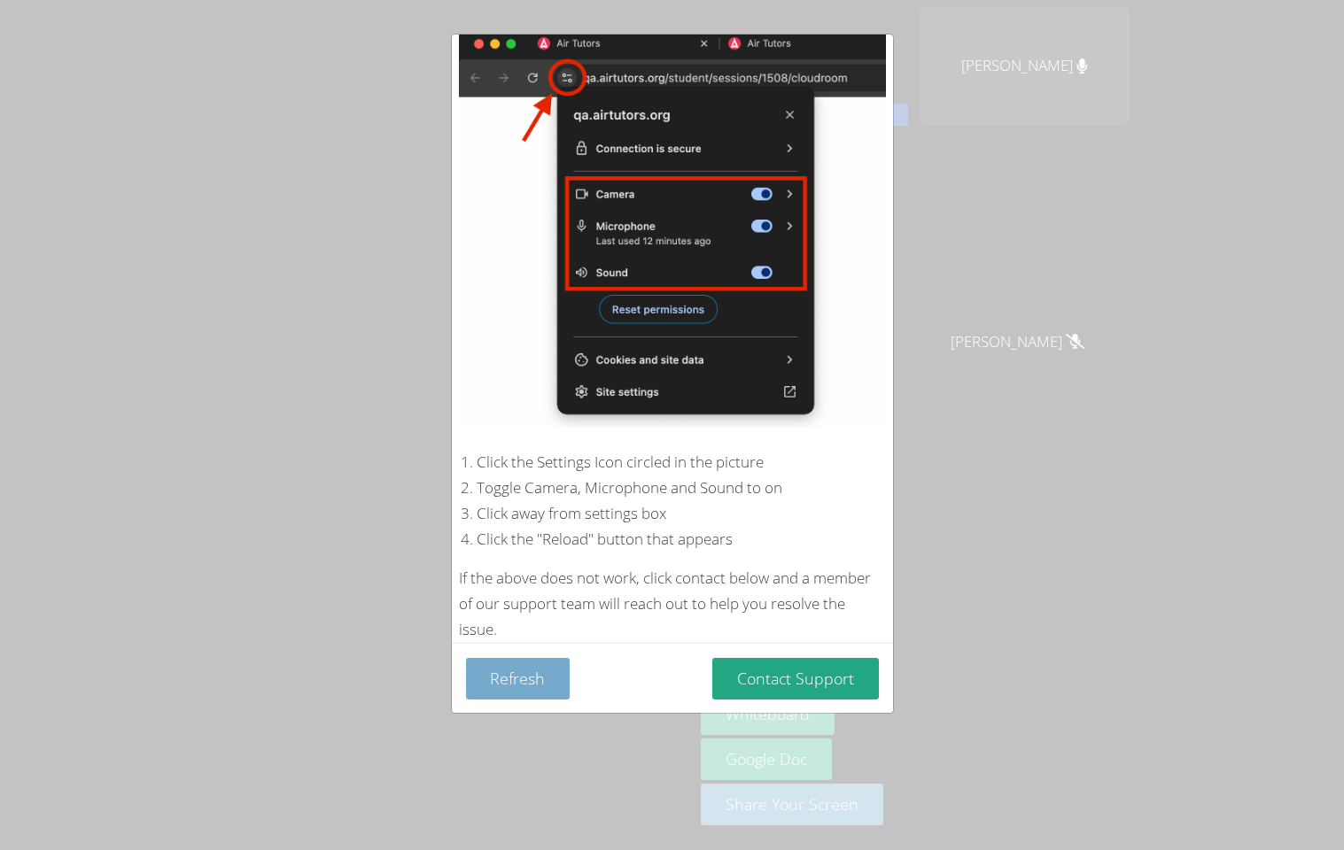
click at [495, 662] on button "Refresh" at bounding box center [518, 679] width 105 height 42
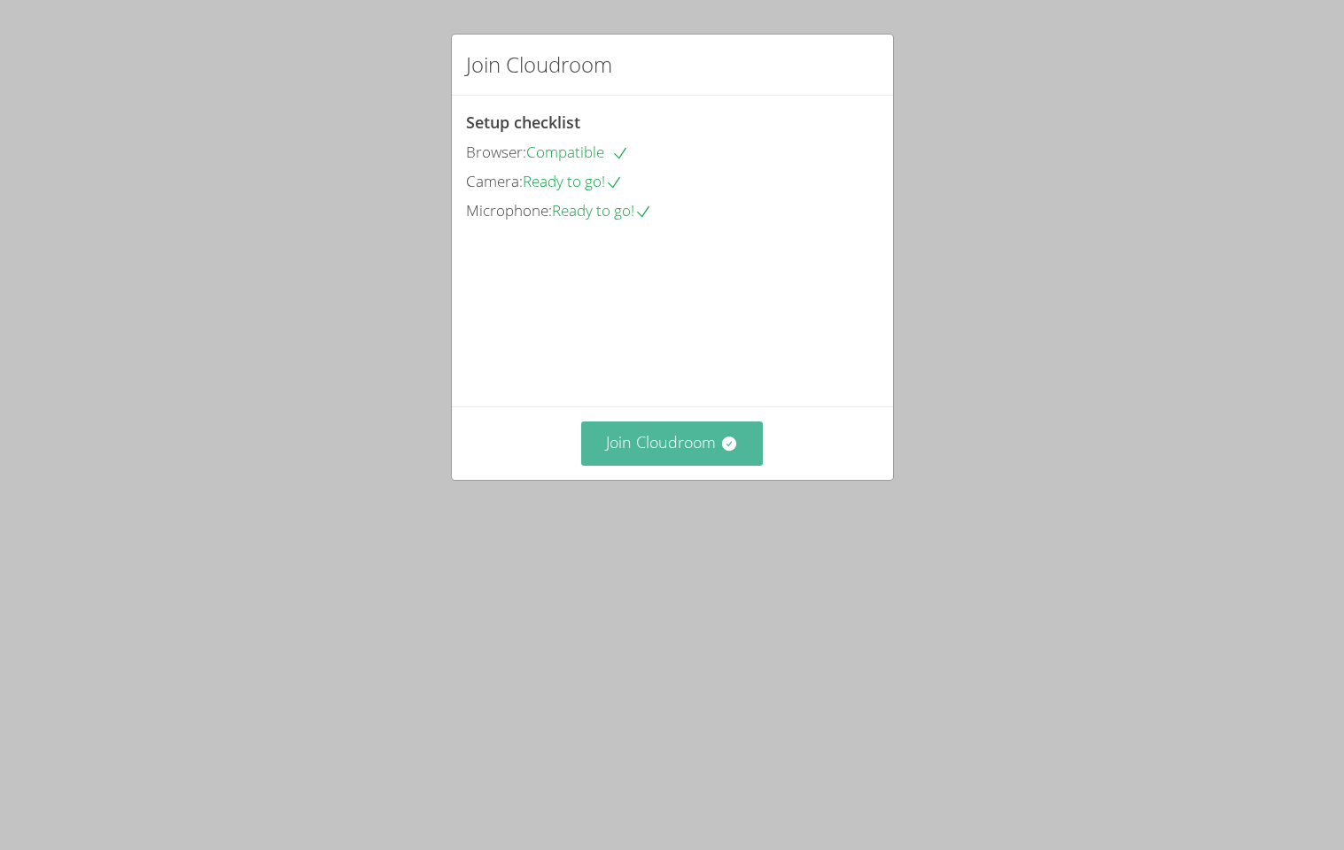
click at [670, 465] on button "Join Cloudroom" at bounding box center [672, 443] width 182 height 43
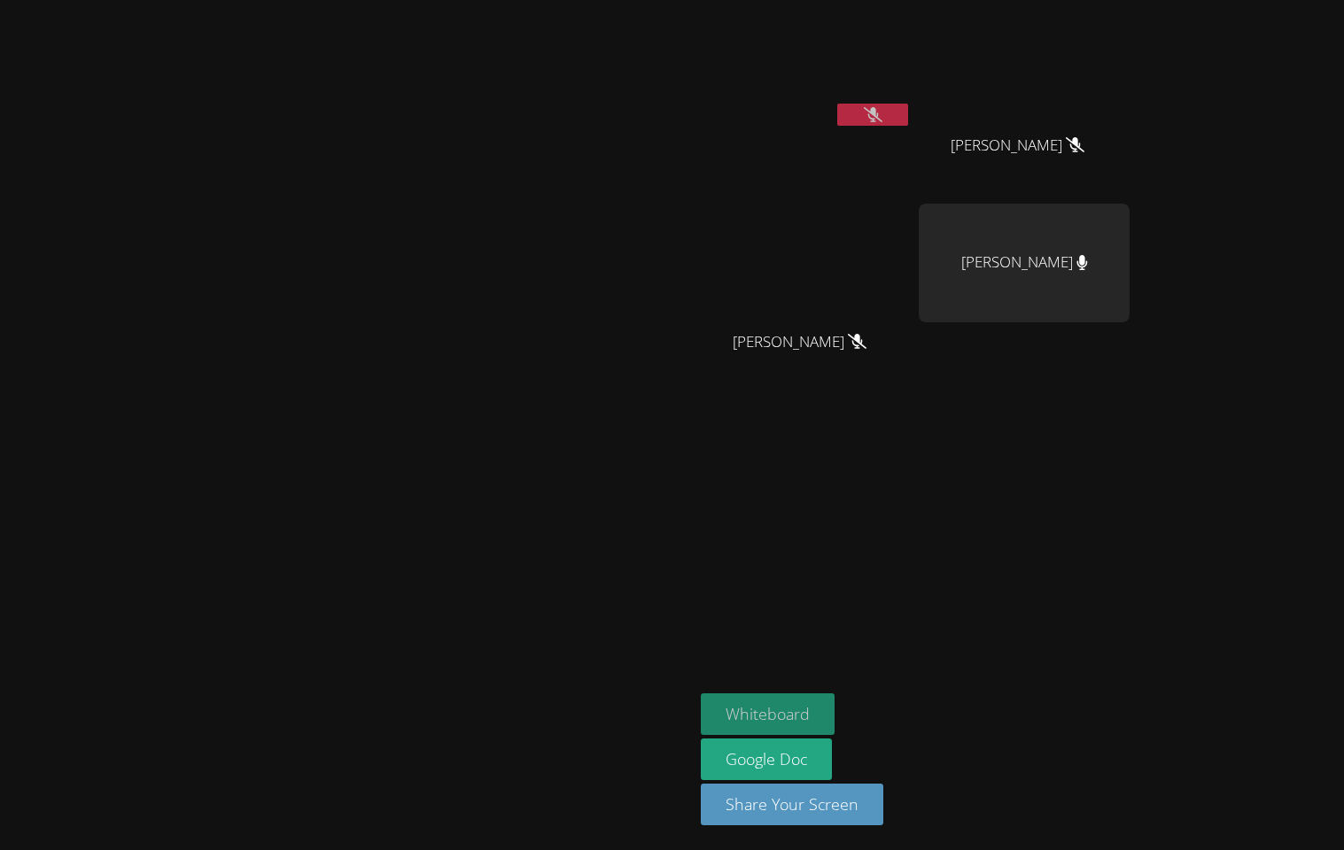
click at [834, 704] on button "Whiteboard" at bounding box center [768, 714] width 134 height 42
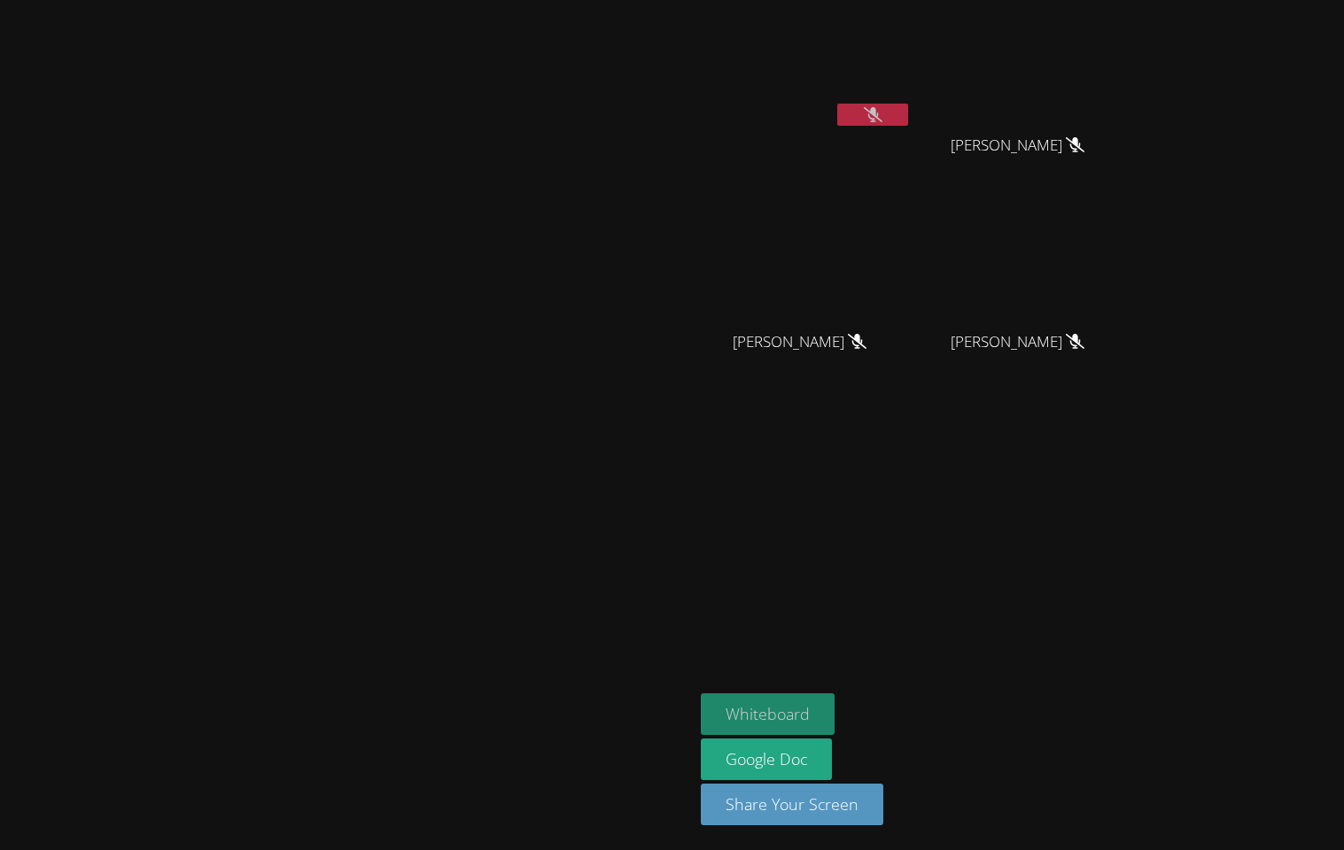
click at [834, 702] on button "Whiteboard" at bounding box center [768, 714] width 134 height 42
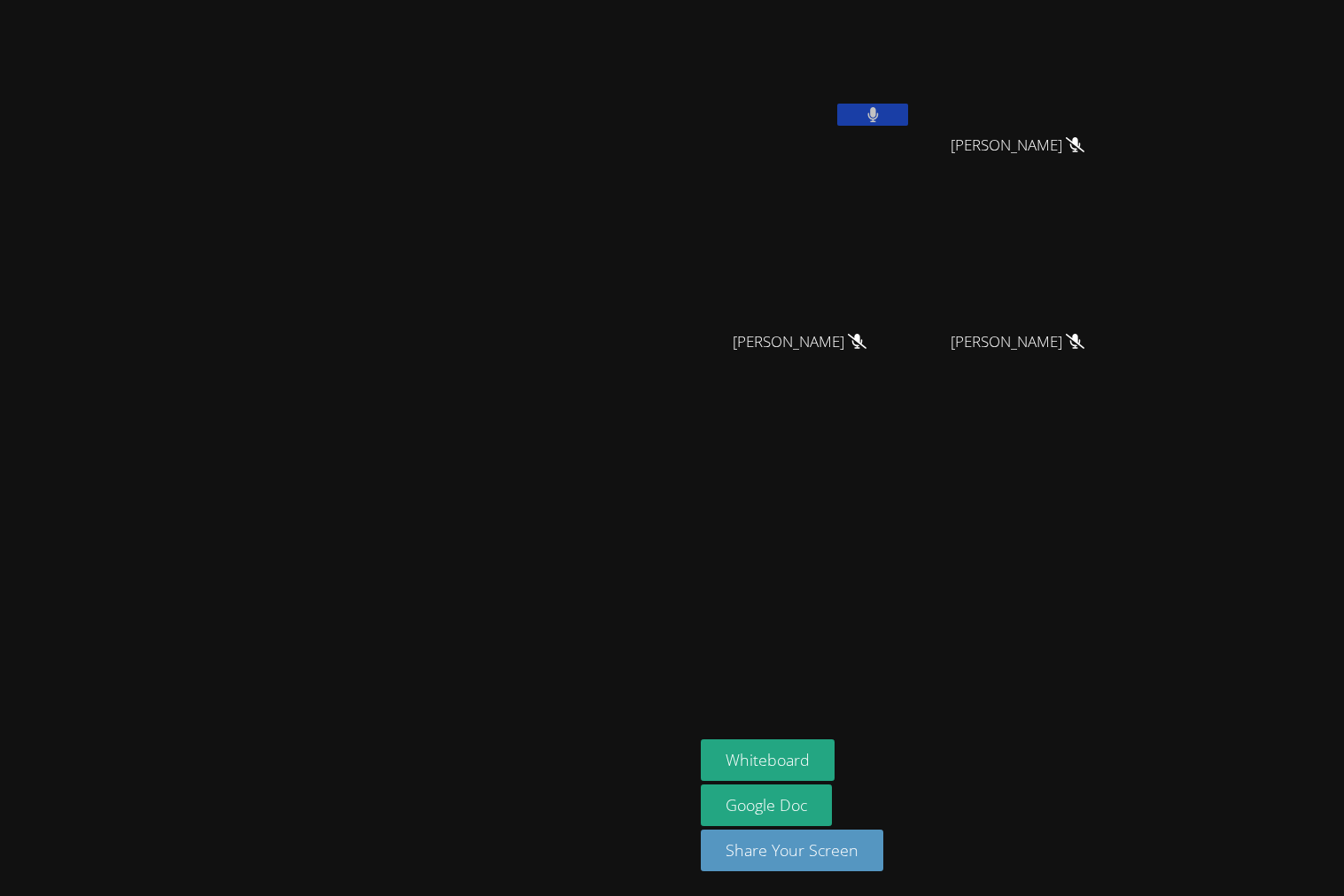
click at [908, 109] on button at bounding box center [872, 115] width 71 height 22
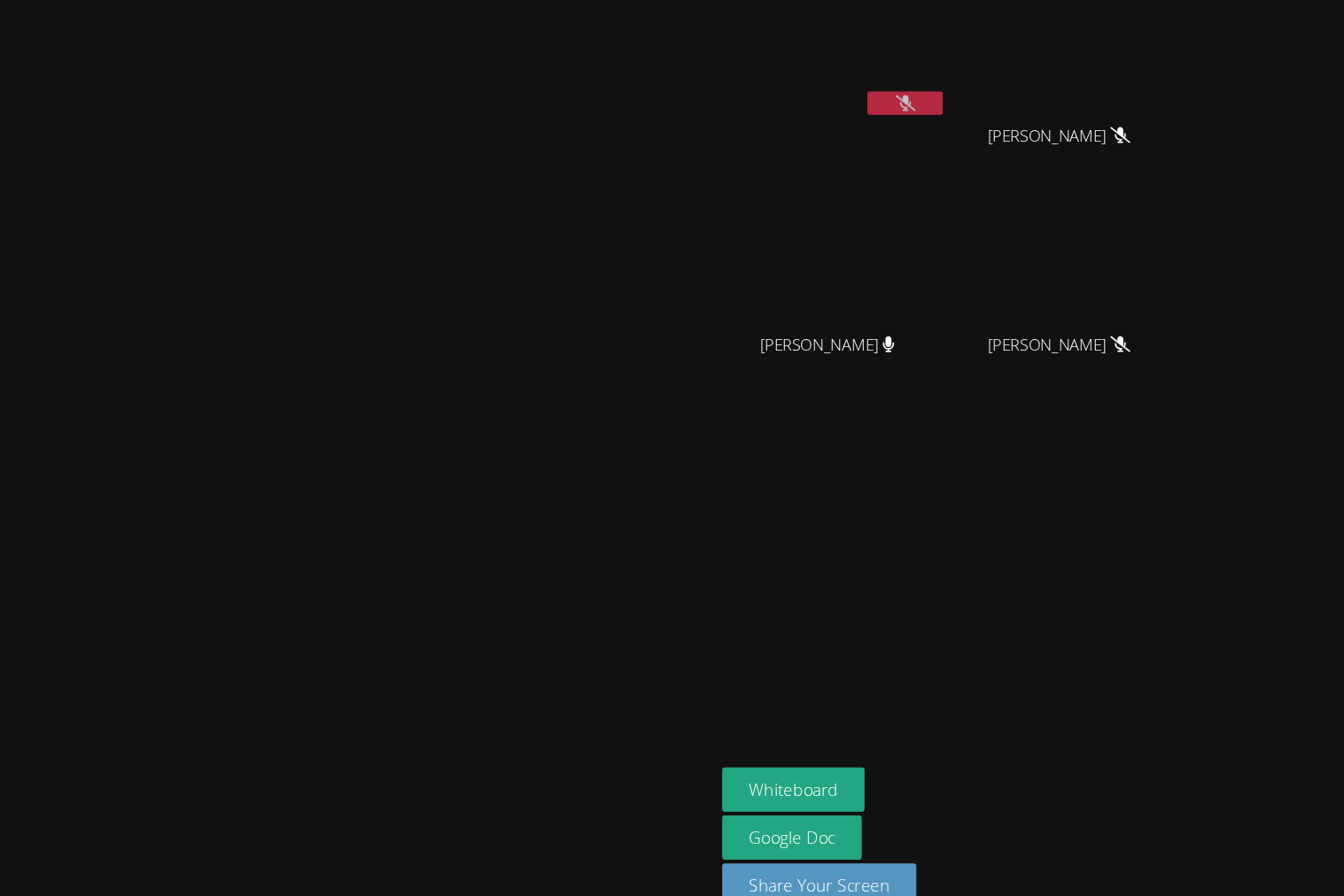
click at [908, 122] on button at bounding box center [872, 115] width 71 height 22
click at [908, 114] on button at bounding box center [872, 115] width 71 height 22
click at [908, 123] on button at bounding box center [872, 115] width 71 height 22
click at [908, 121] on button at bounding box center [872, 115] width 71 height 22
click at [882, 115] on icon at bounding box center [873, 114] width 19 height 15
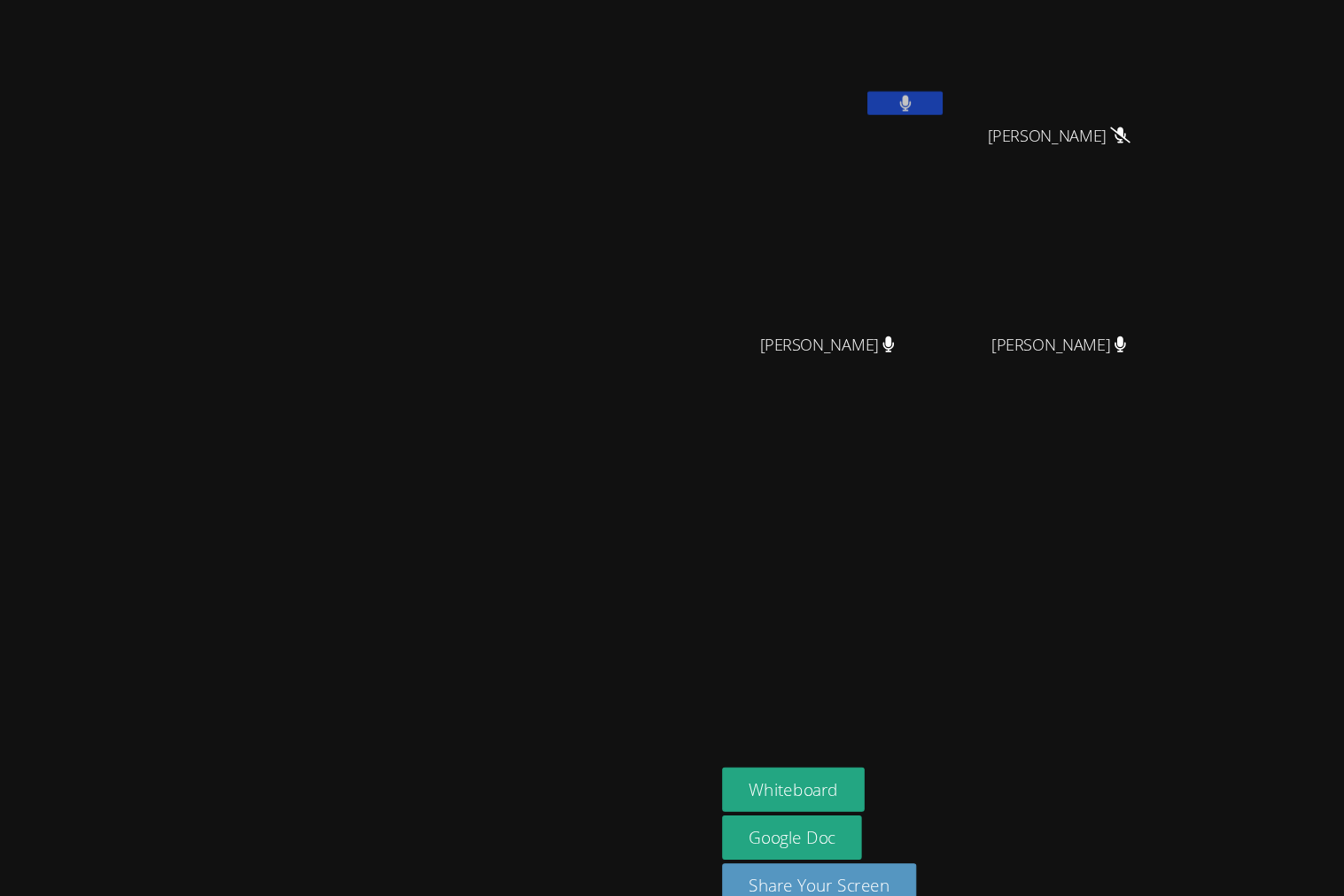
click at [879, 115] on icon at bounding box center [873, 114] width 12 height 15
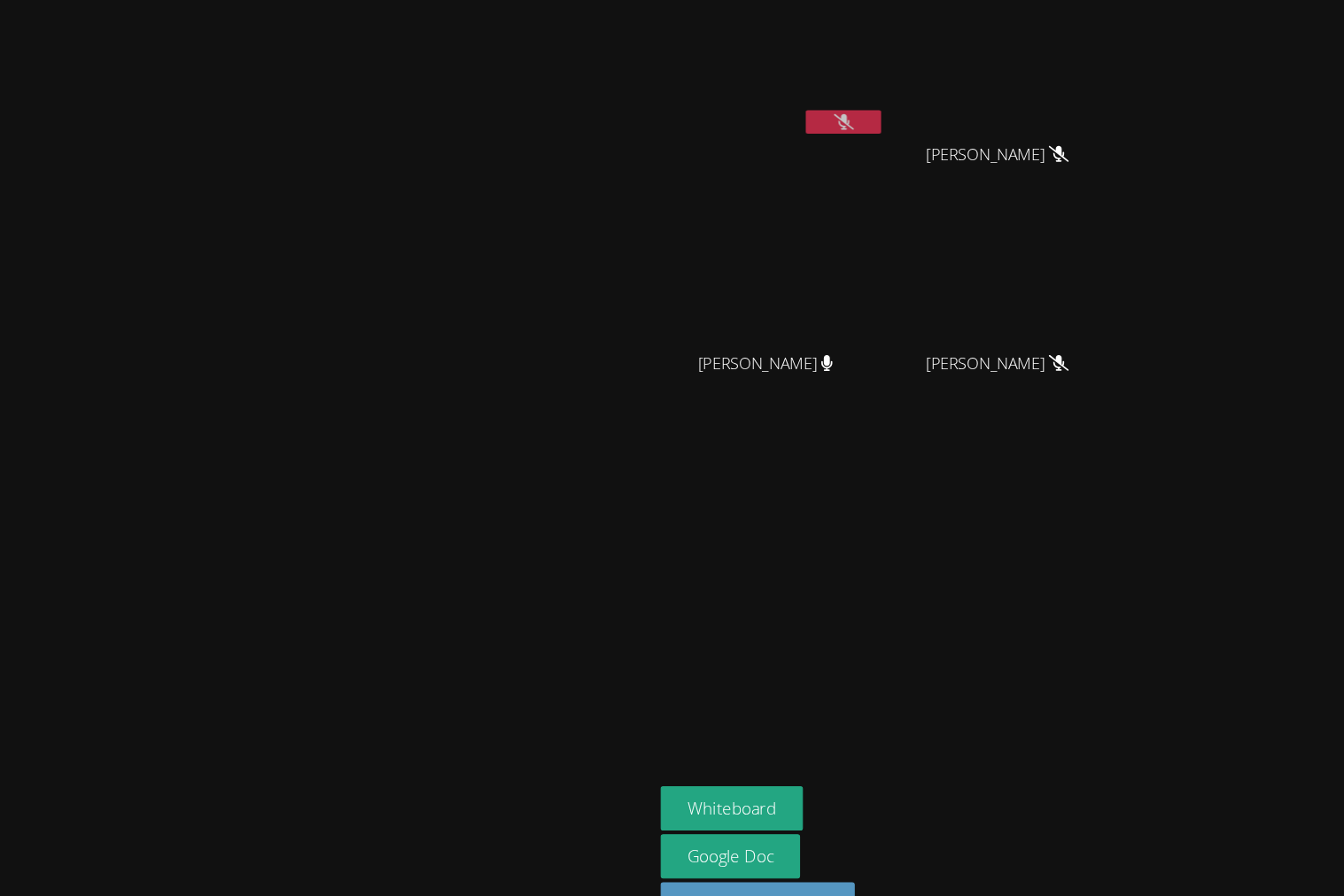
click at [882, 111] on icon at bounding box center [873, 114] width 19 height 15
click at [879, 107] on icon at bounding box center [873, 114] width 12 height 15
click at [882, 118] on icon at bounding box center [873, 114] width 19 height 15
click at [908, 104] on button at bounding box center [872, 115] width 71 height 22
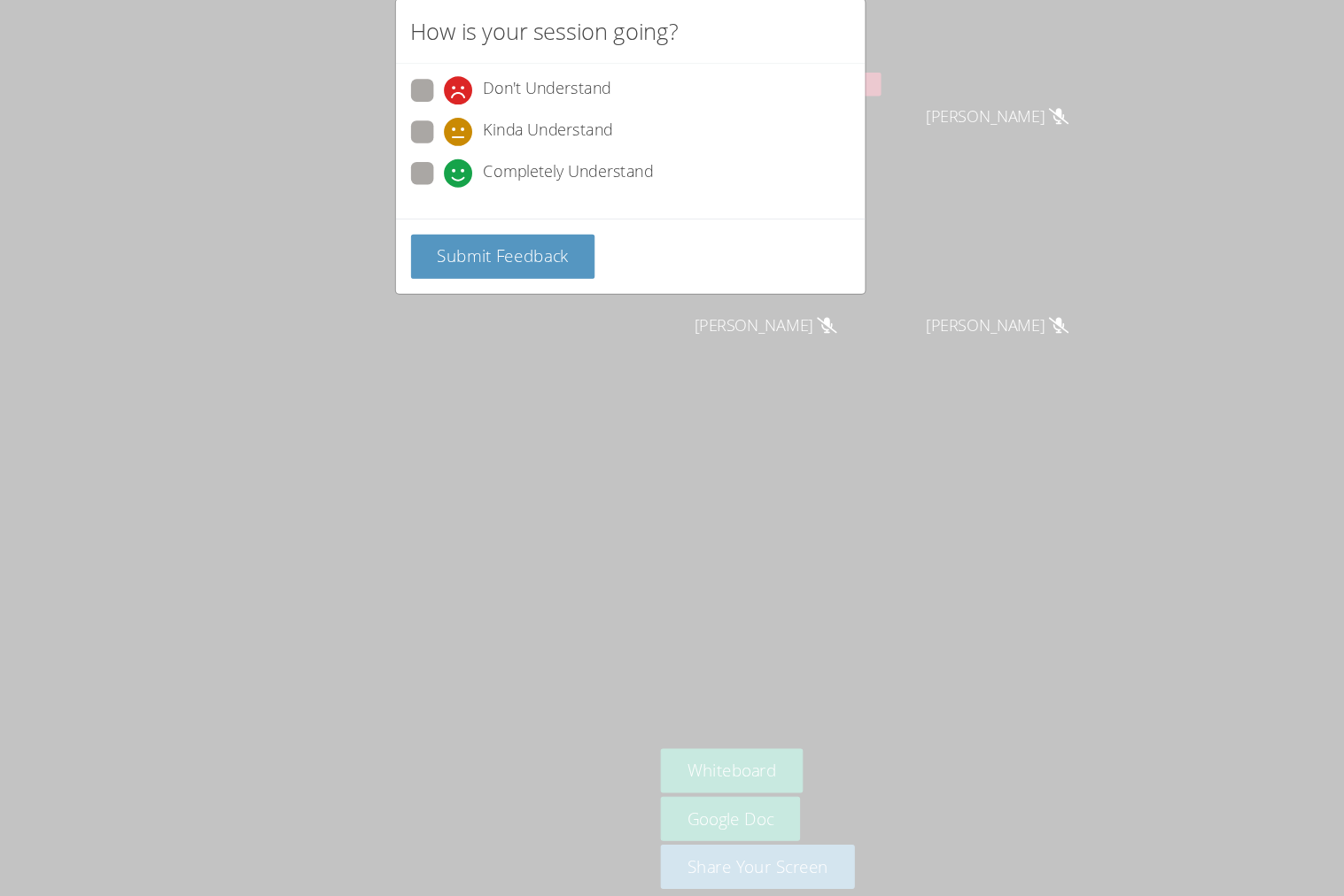
click at [497, 212] on span at bounding box center [497, 212] width 0 height 0
click at [497, 195] on input "Completely Understand" at bounding box center [504, 195] width 15 height 15
radio input "true"
click at [531, 283] on span "Submit Feedback" at bounding box center [552, 275] width 124 height 21
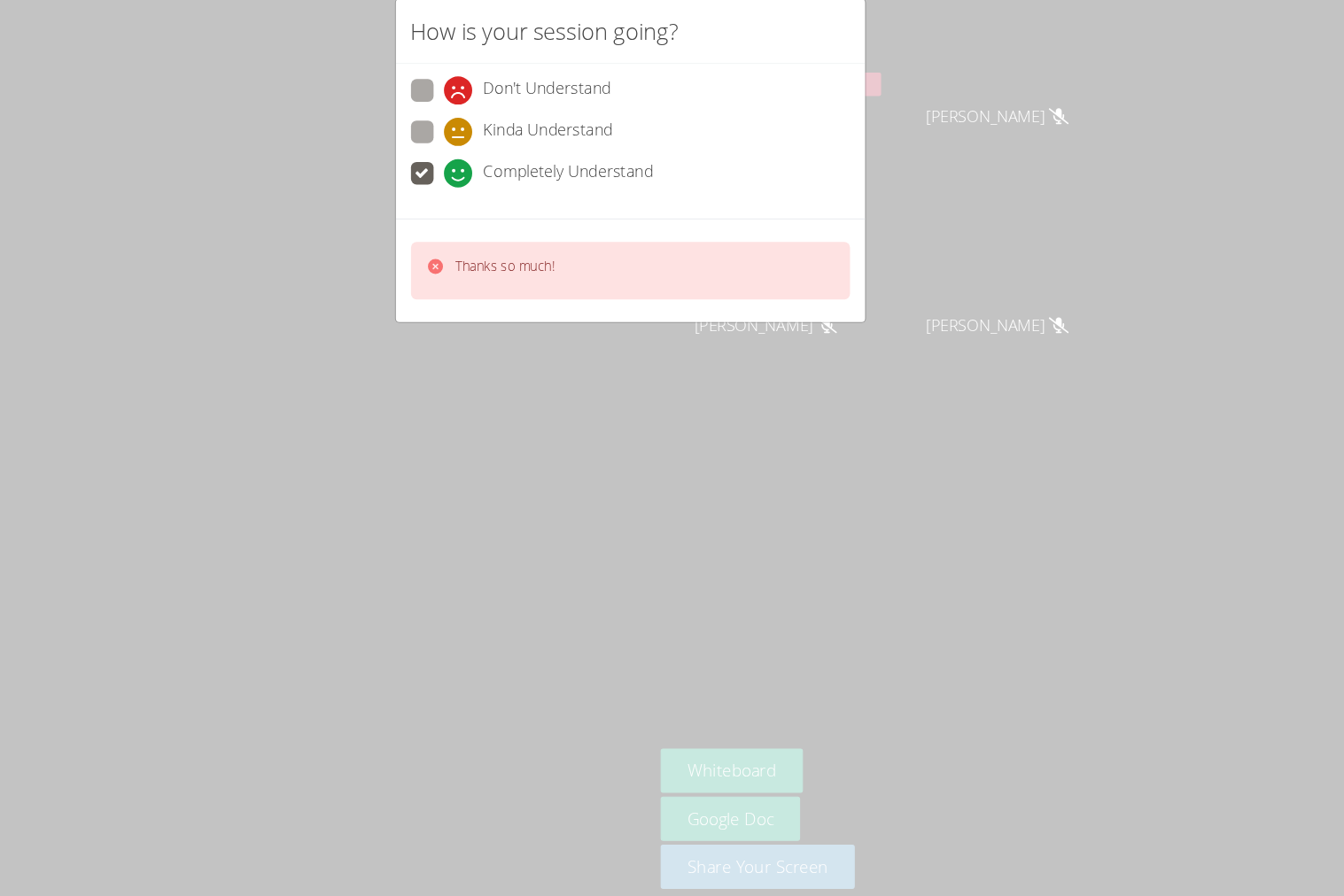
click at [1019, 472] on div "How is your session going? Don't Understand Kinda Understand Completely Underst…" at bounding box center [672, 448] width 1344 height 896
